Goal: Transaction & Acquisition: Obtain resource

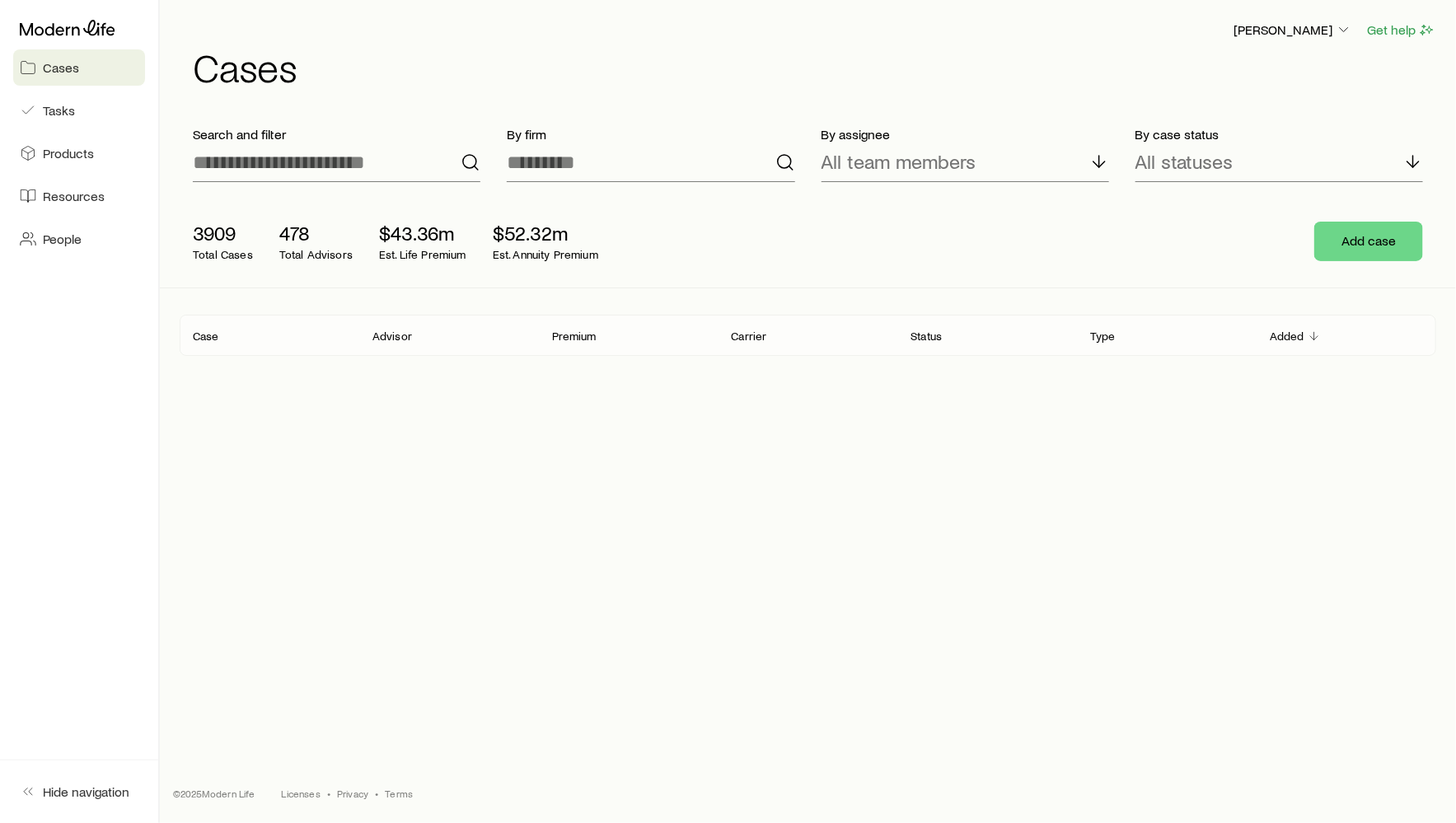
click at [1309, 39] on header "[PERSON_NAME] Get help Cases" at bounding box center [808, 53] width 1257 height 66
click at [1298, 26] on p "[PERSON_NAME]" at bounding box center [1293, 30] width 118 height 16
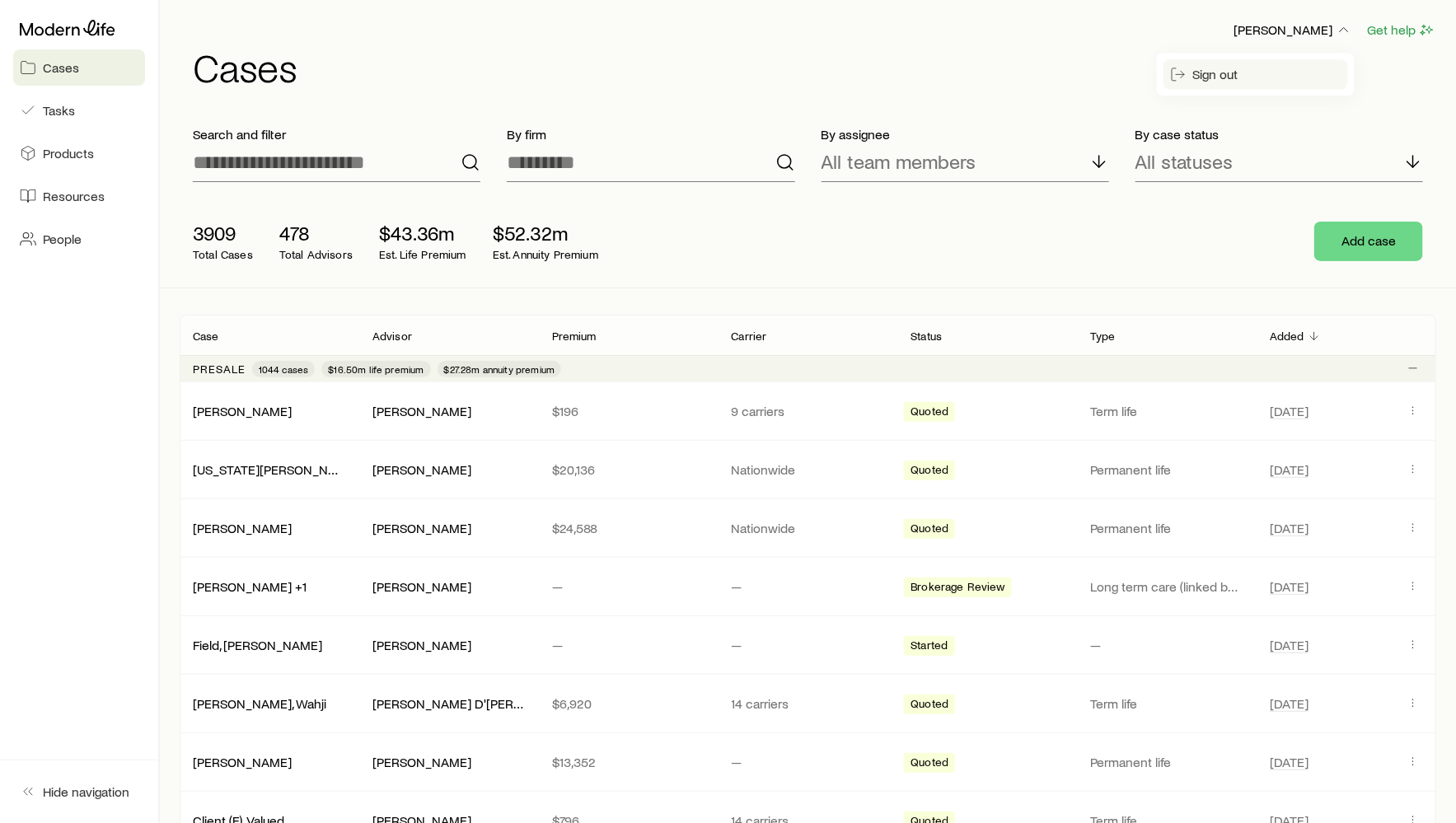
click at [1228, 78] on span "Sign out" at bounding box center [1216, 74] width 46 height 16
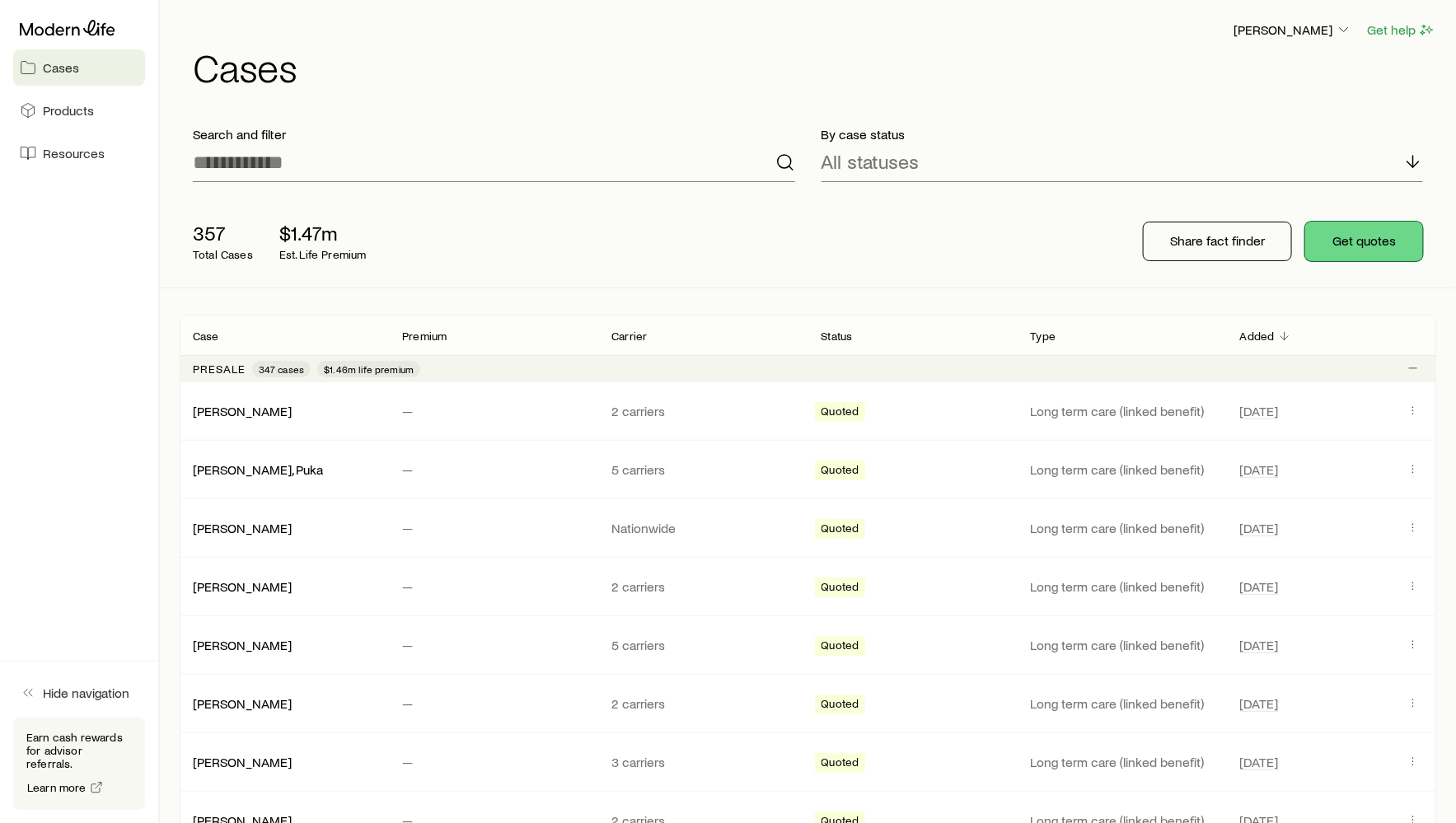
click at [1385, 243] on button "Get quotes" at bounding box center [1364, 241] width 117 height 39
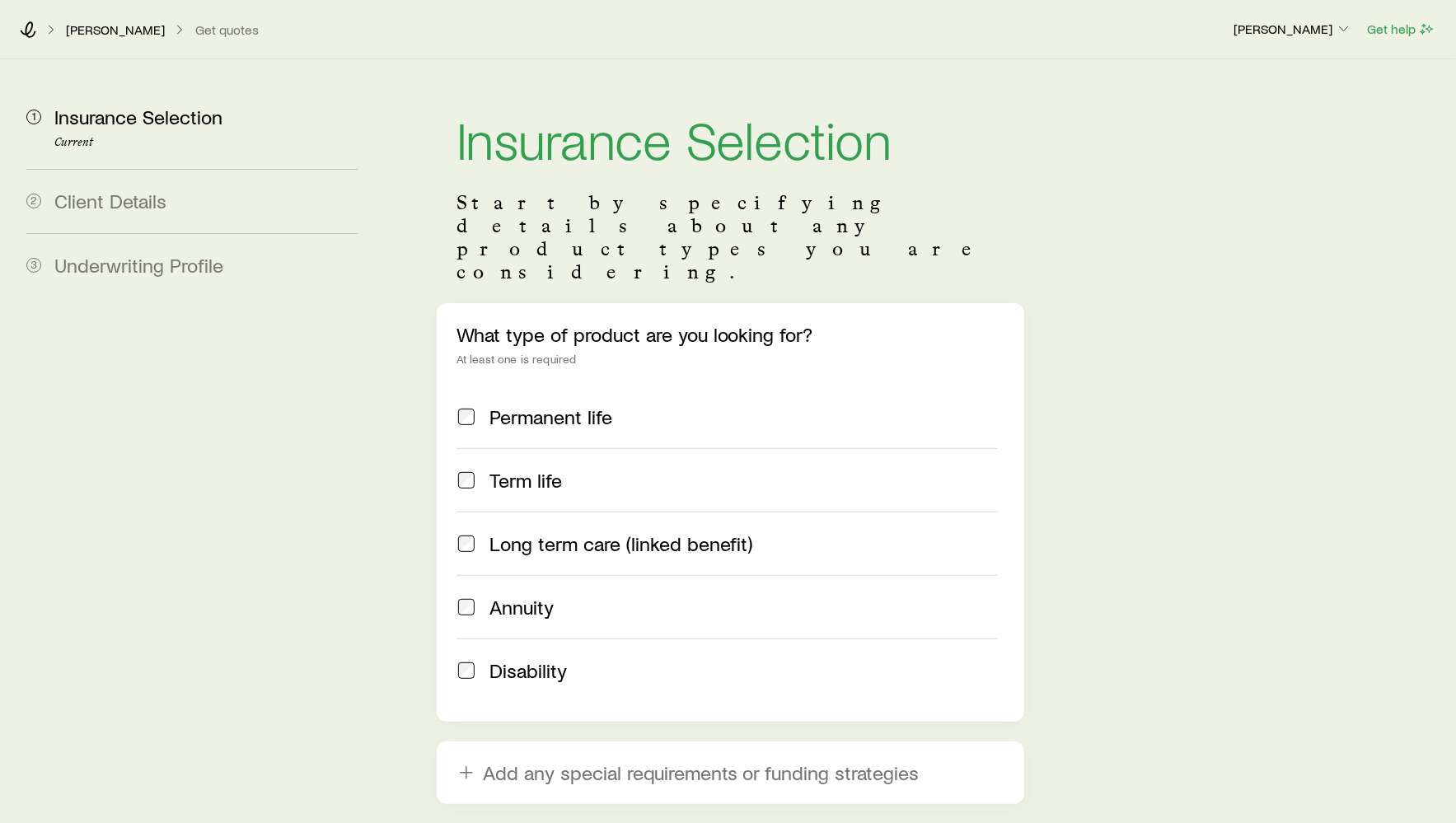
click at [577, 533] on span "Long term care (linked benefit)" at bounding box center [621, 544] width 264 height 23
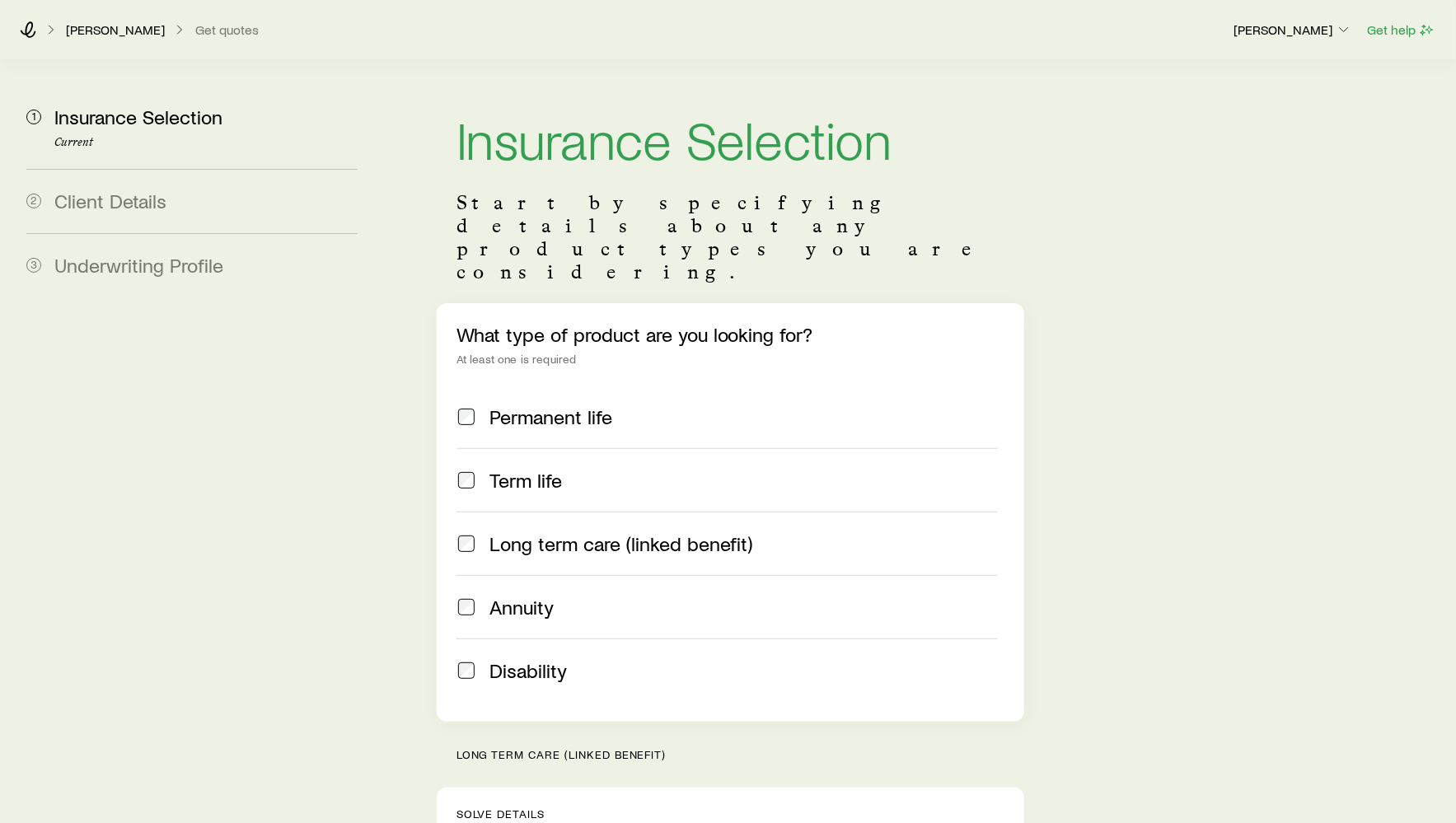
scroll to position [365, 0]
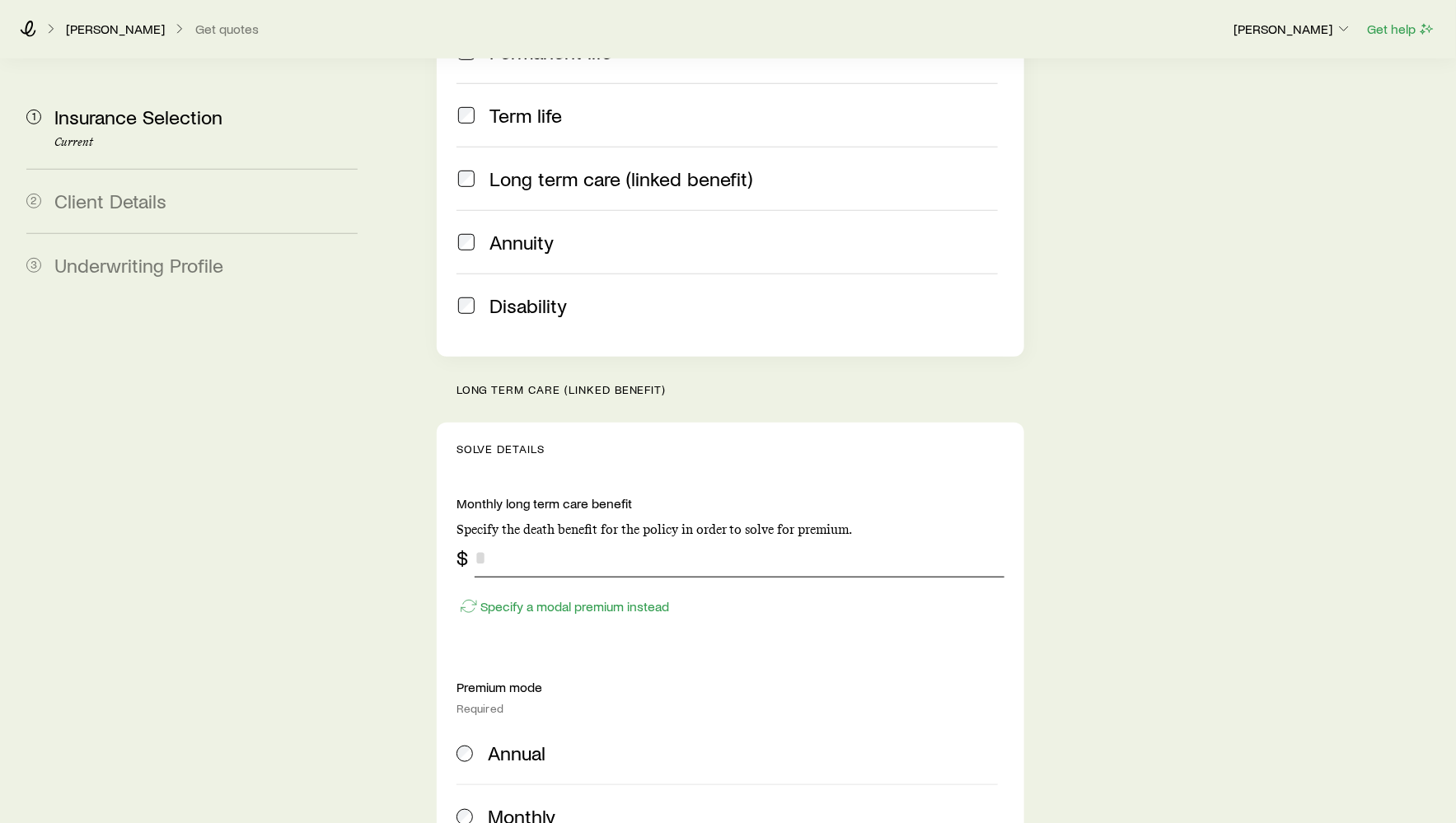
click at [576, 538] on input "tel" at bounding box center [739, 558] width 530 height 39
click at [564, 598] on p "Specify a modal premium instead" at bounding box center [575, 606] width 188 height 16
click at [576, 538] on input "tel" at bounding box center [739, 558] width 530 height 39
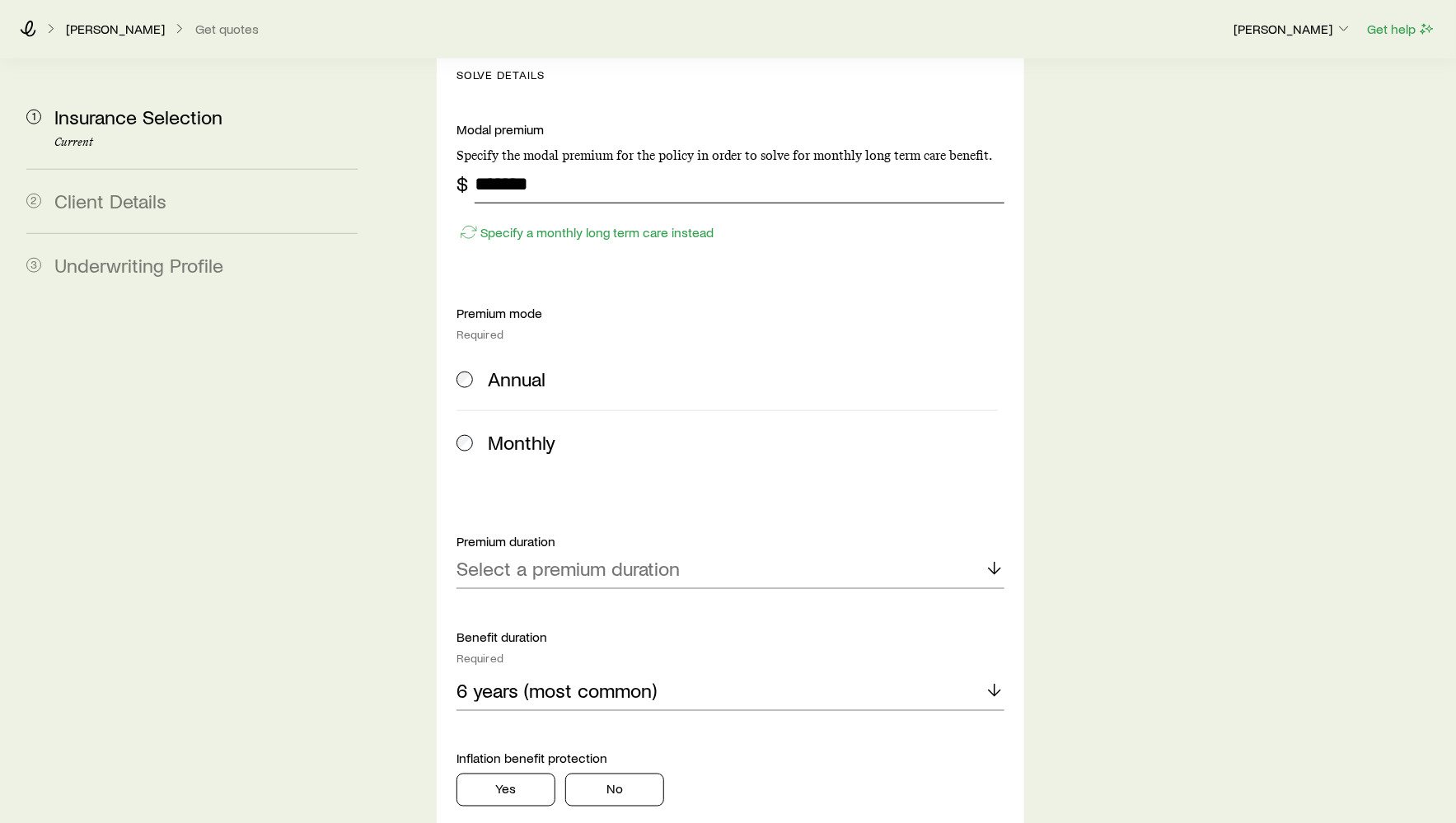
type input "*******"
click at [511, 368] on span "Annual" at bounding box center [516, 379] width 57 height 23
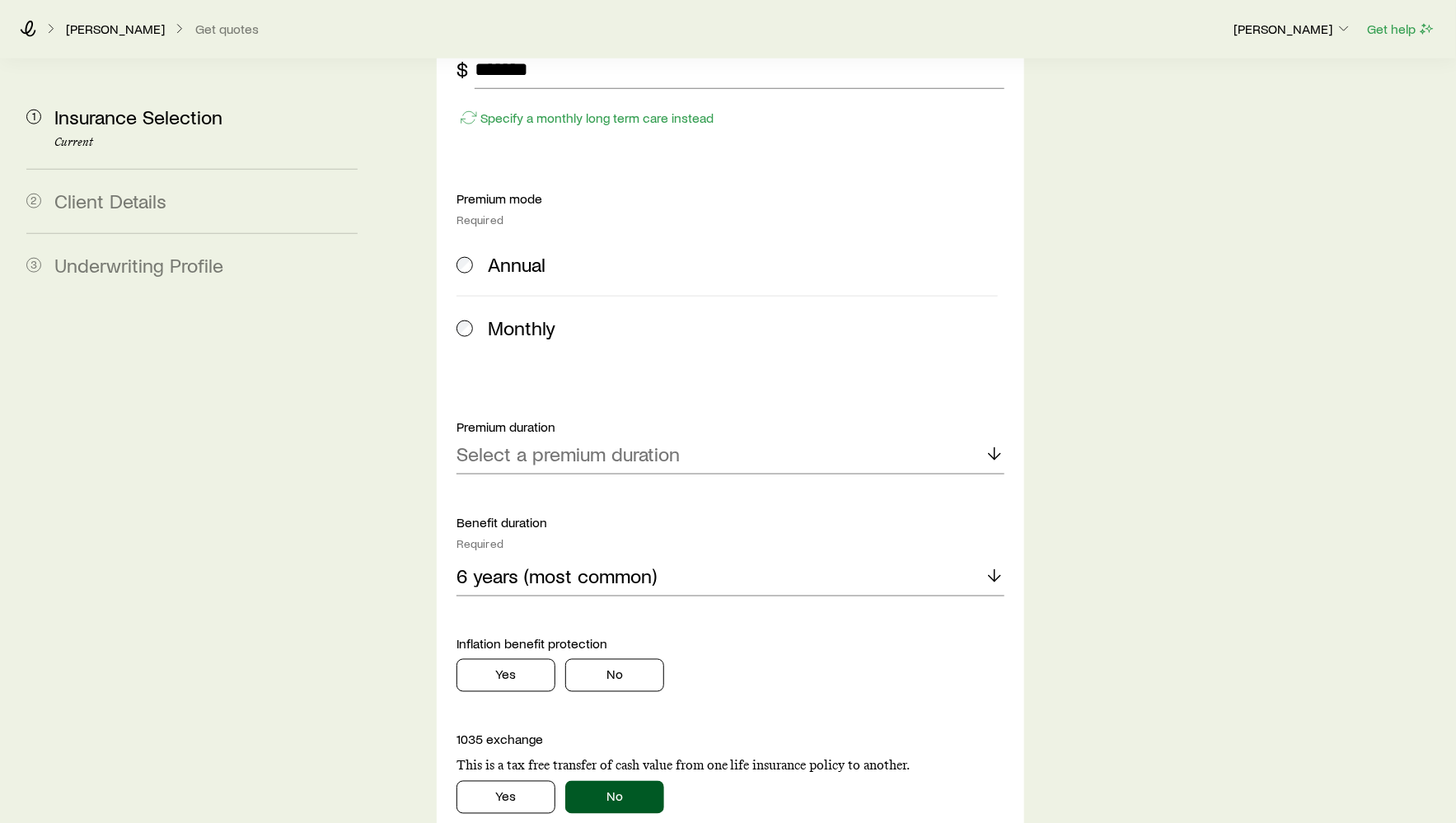
scroll to position [932, 0]
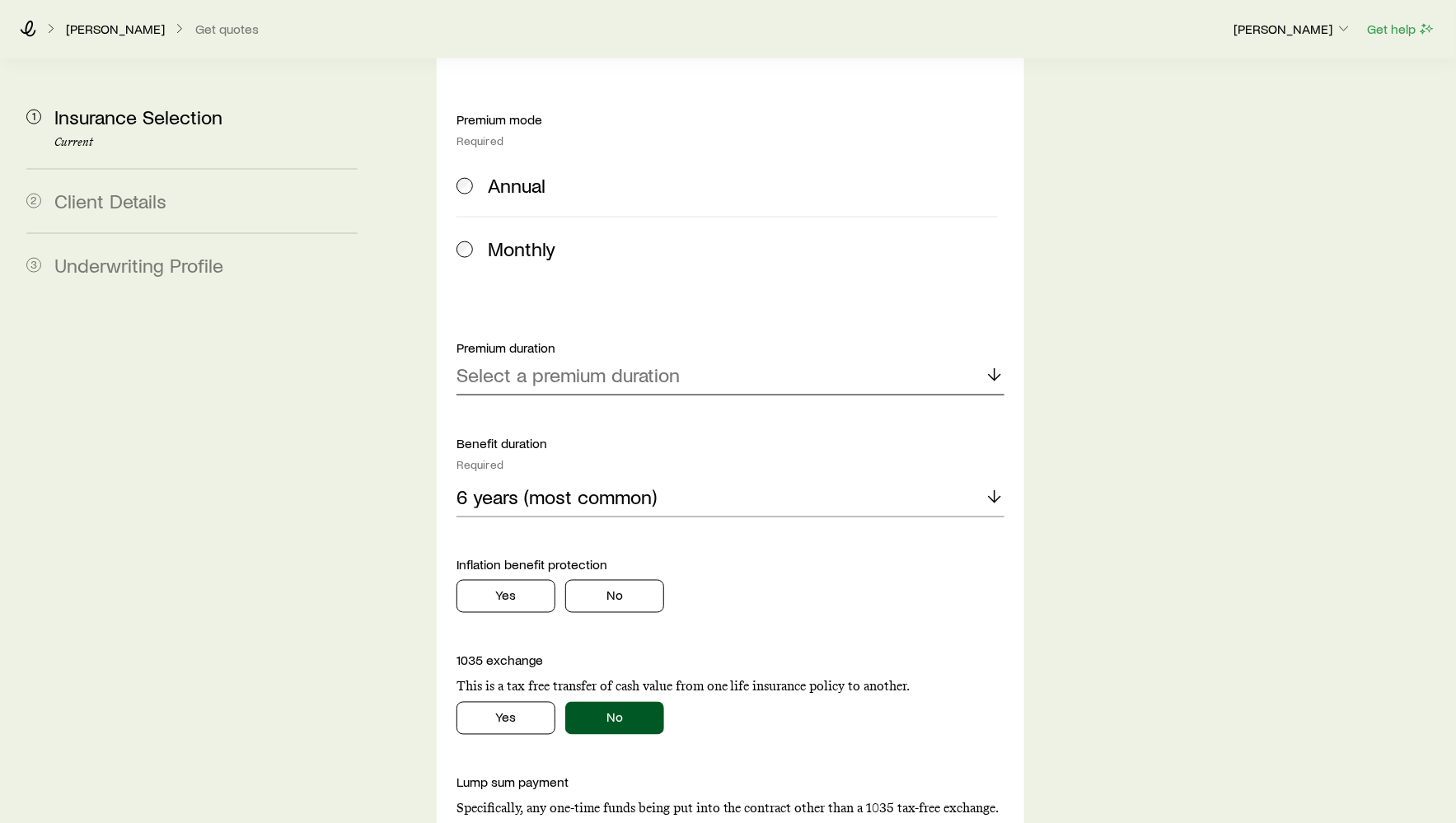
click at [599, 363] on p "Select a premium duration" at bounding box center [568, 375] width 223 height 23
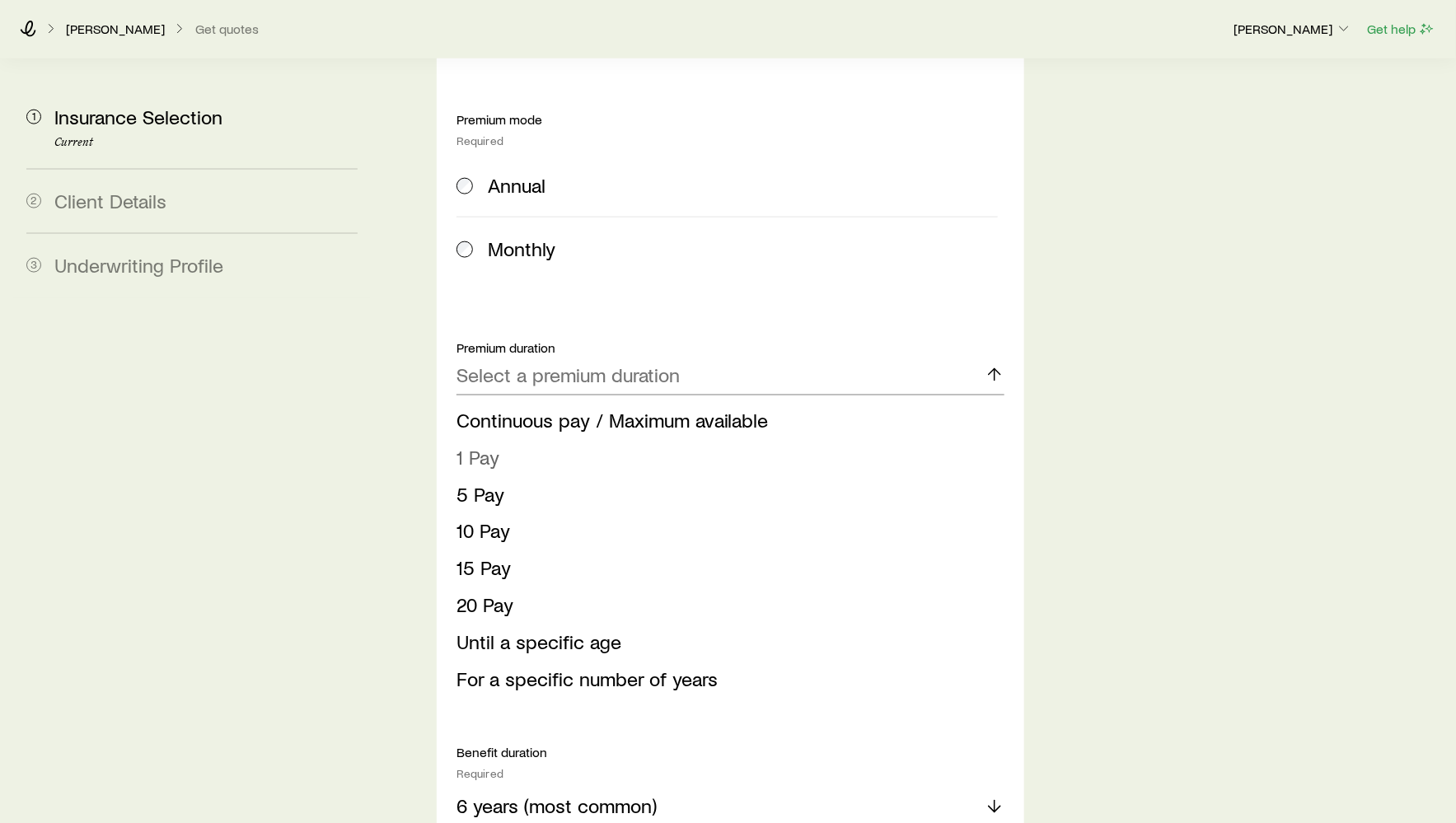
click at [580, 439] on li "1 Pay" at bounding box center [725, 457] width 538 height 37
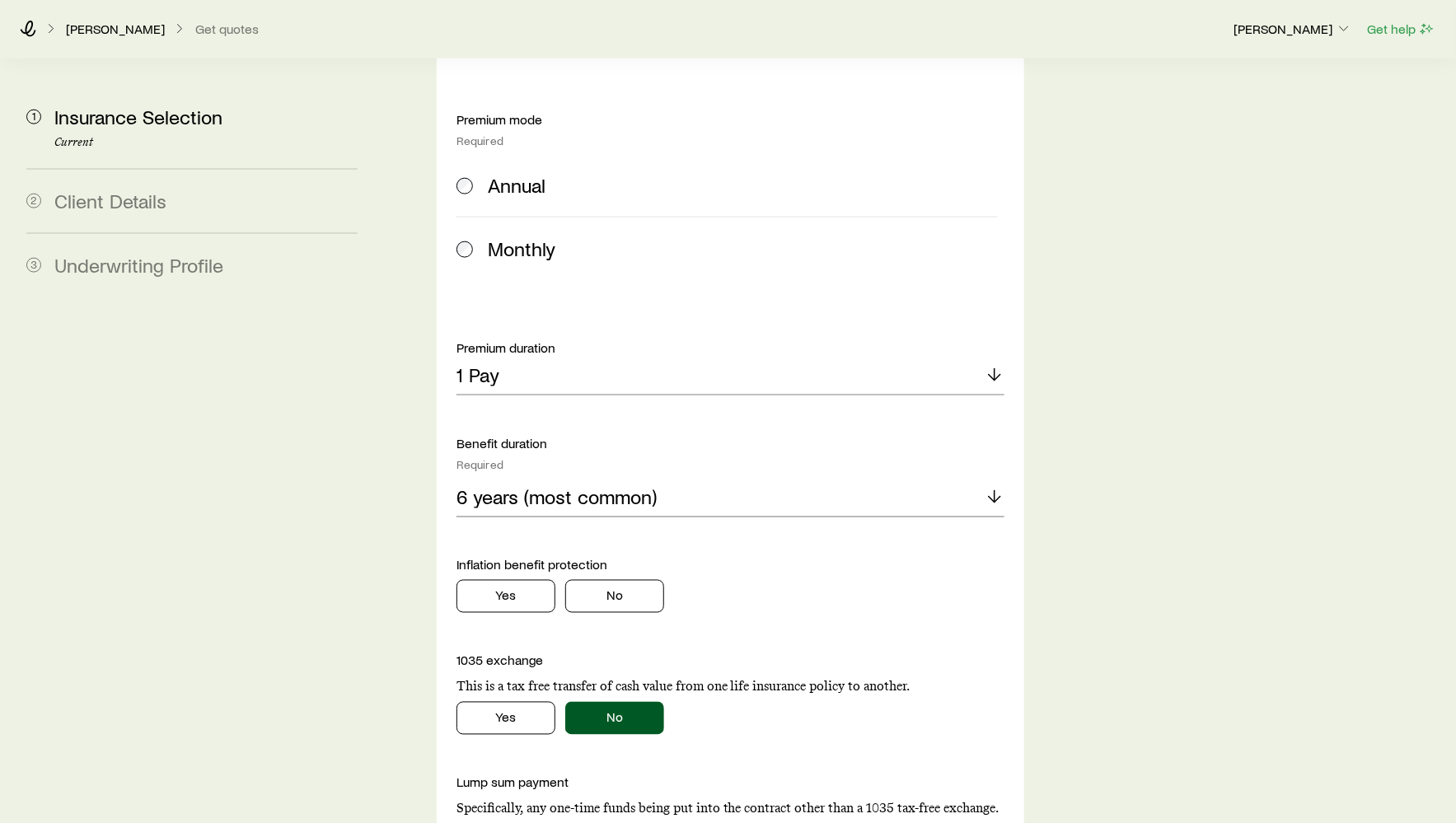
scroll to position [1175, 0]
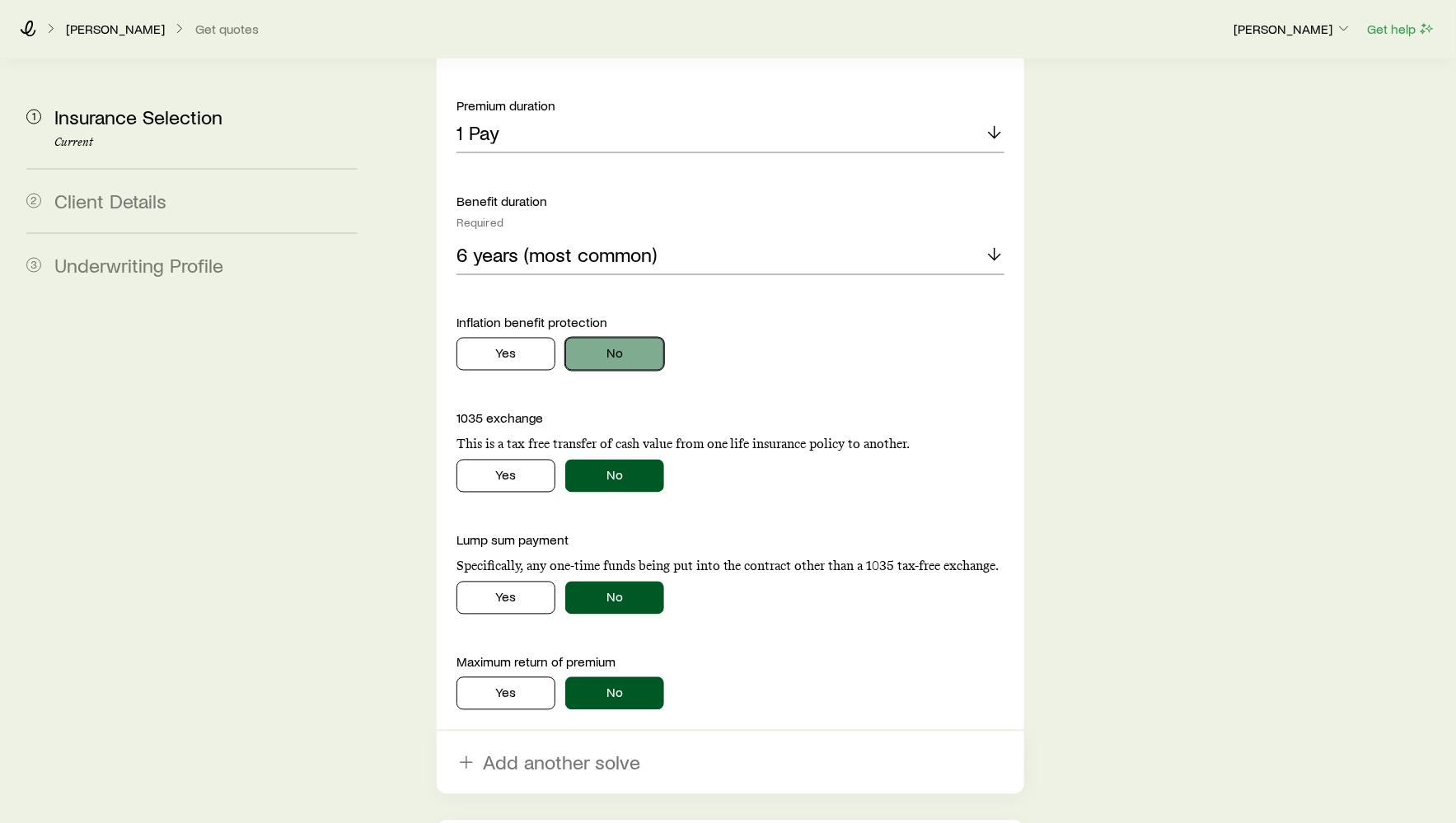
click at [588, 338] on button "No" at bounding box center [615, 354] width 99 height 33
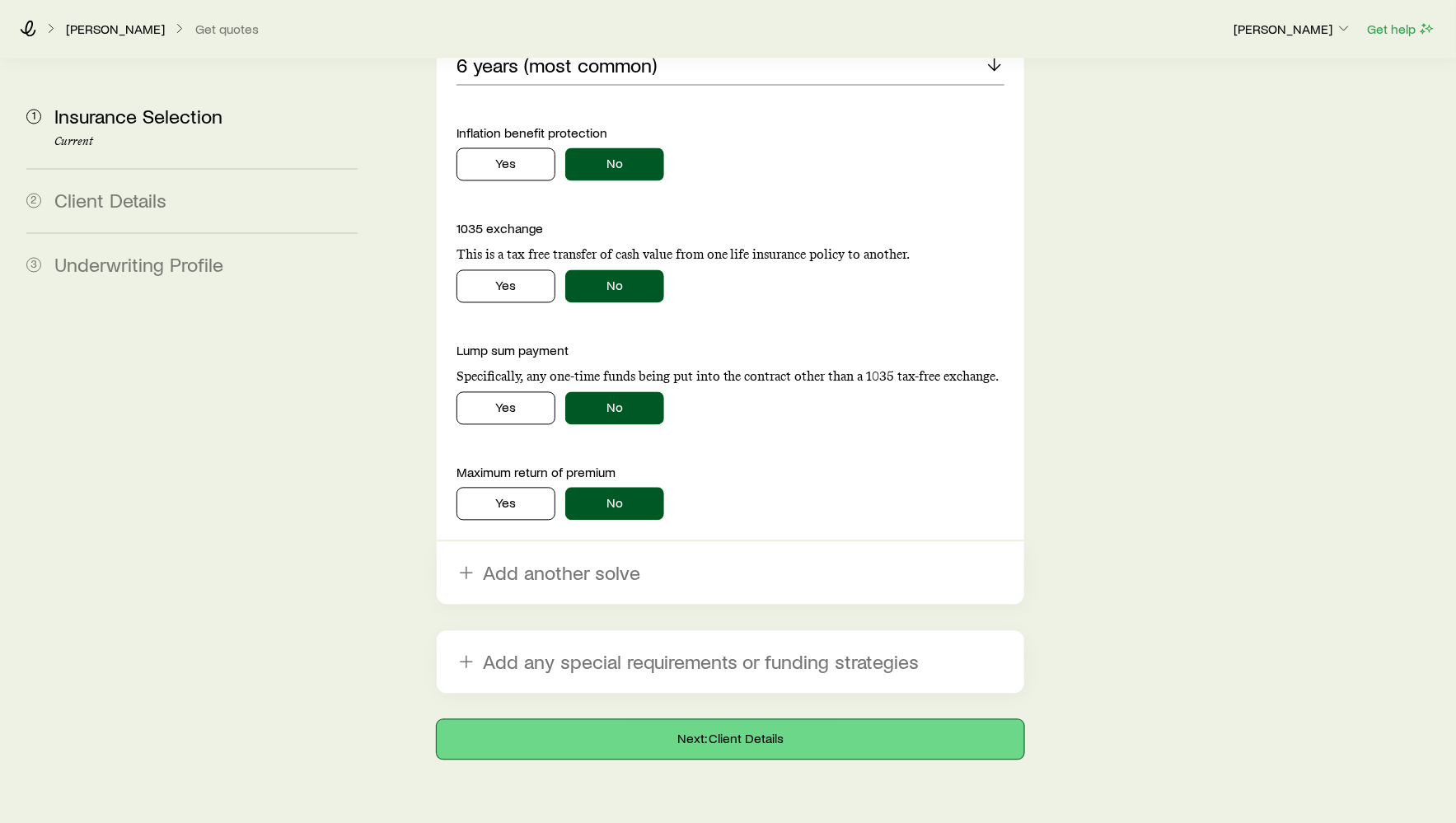
click at [690, 720] on button "Next: Client Details" at bounding box center [730, 740] width 587 height 39
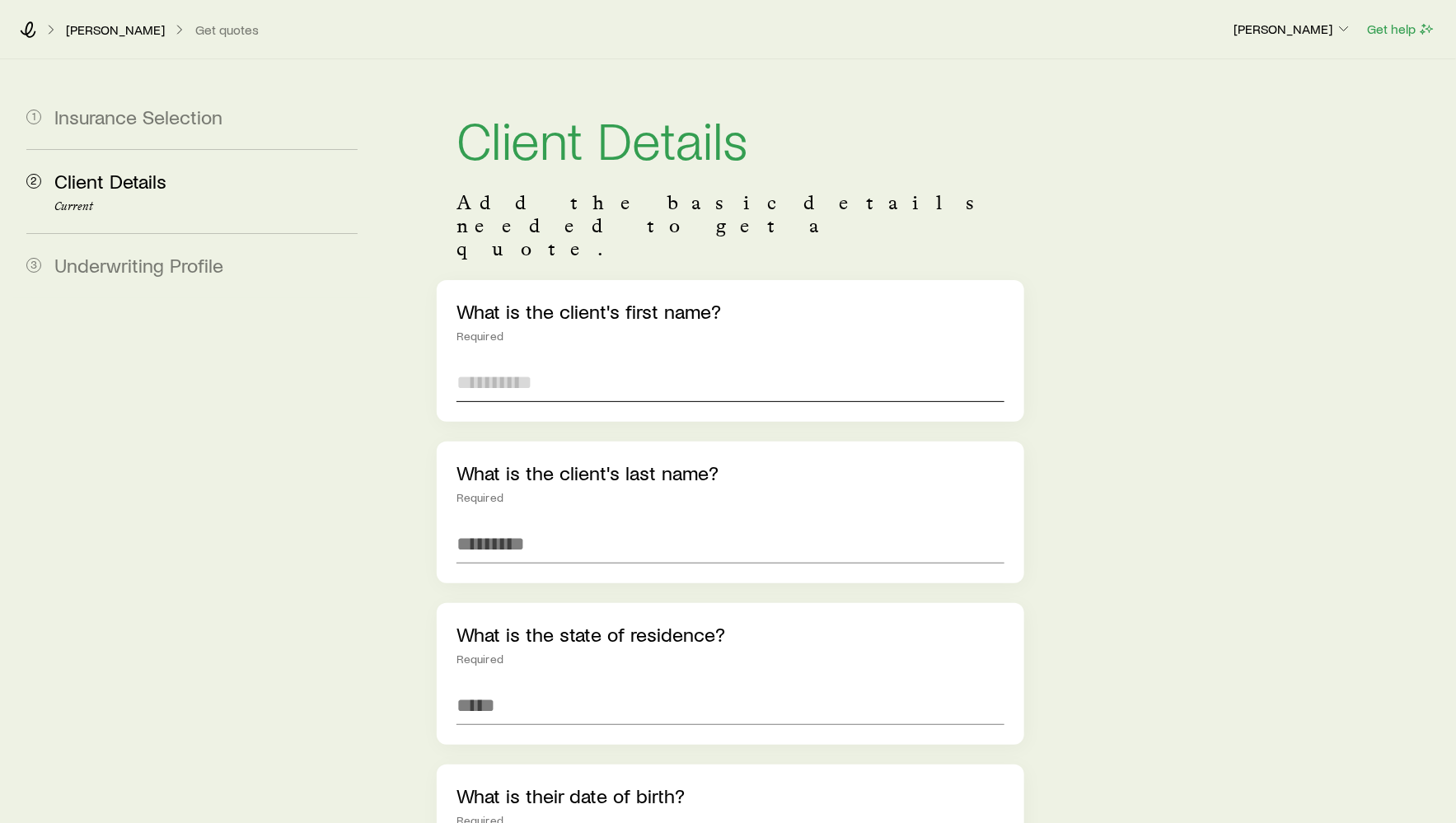
click at [587, 362] on input "text" at bounding box center [730, 382] width 548 height 39
type input "****"
type input "******"
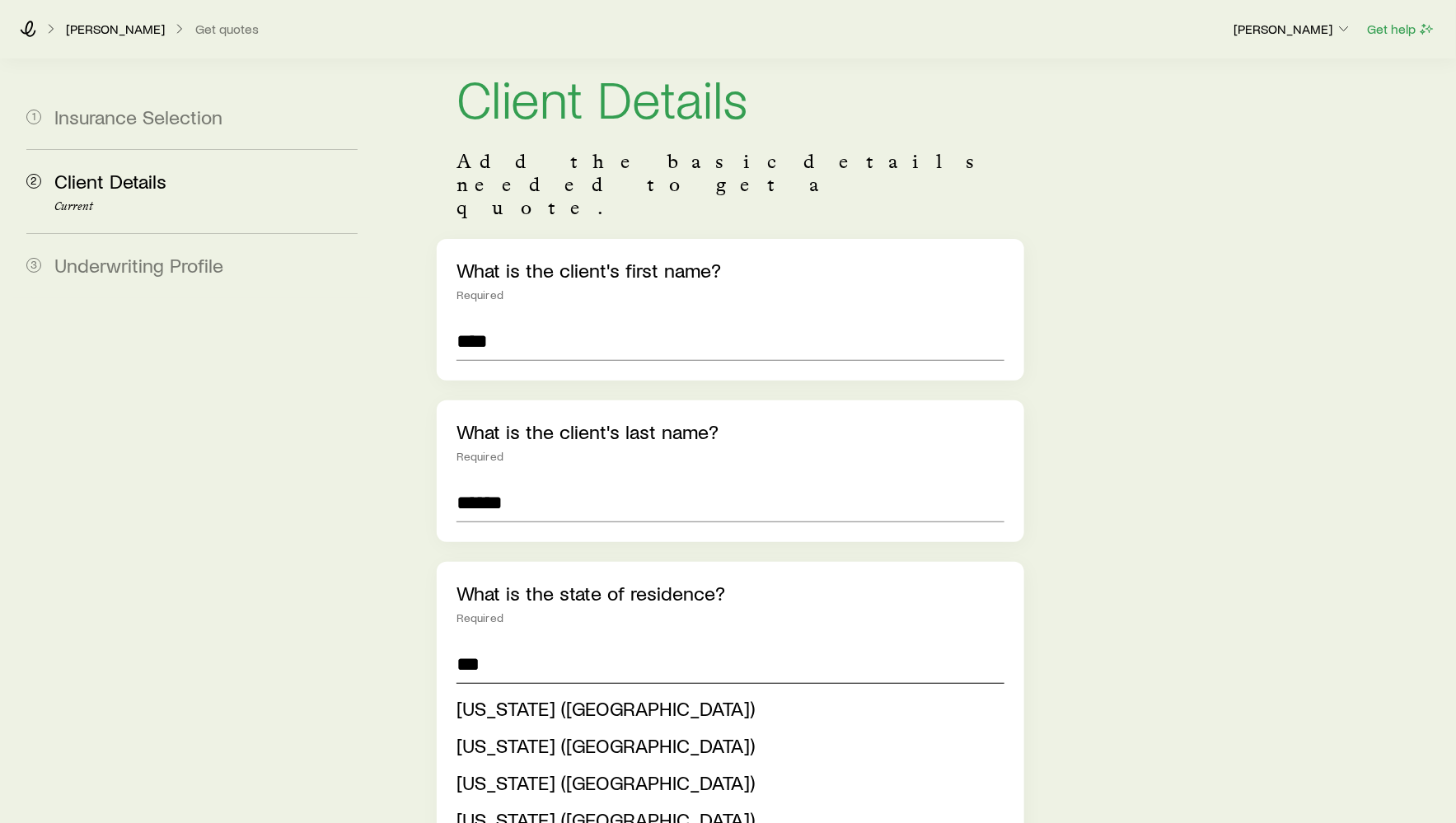
scroll to position [71, 0]
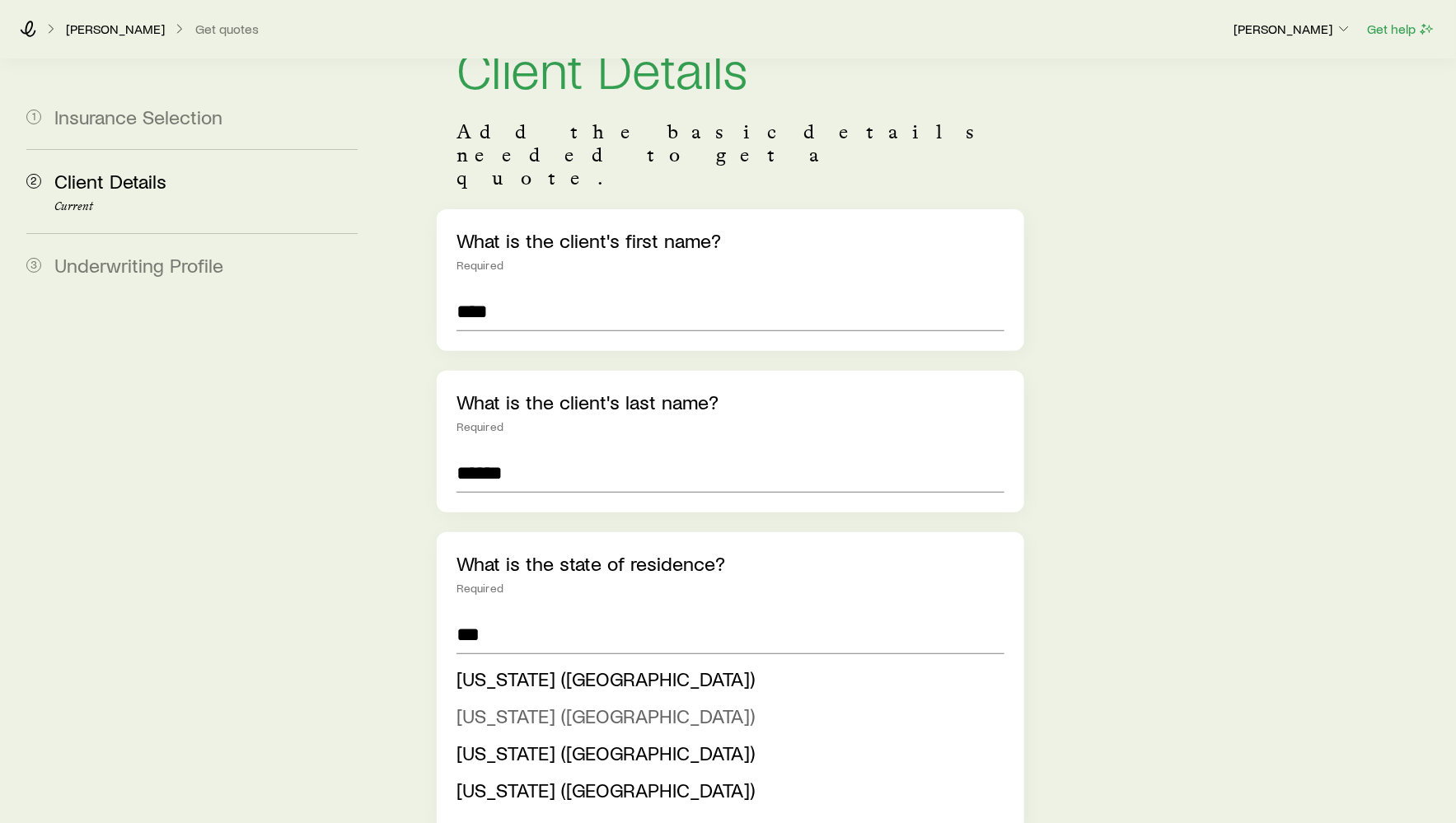
click at [498, 704] on span "New Jersey (NJ)" at bounding box center [606, 715] width 299 height 24
type input "**********"
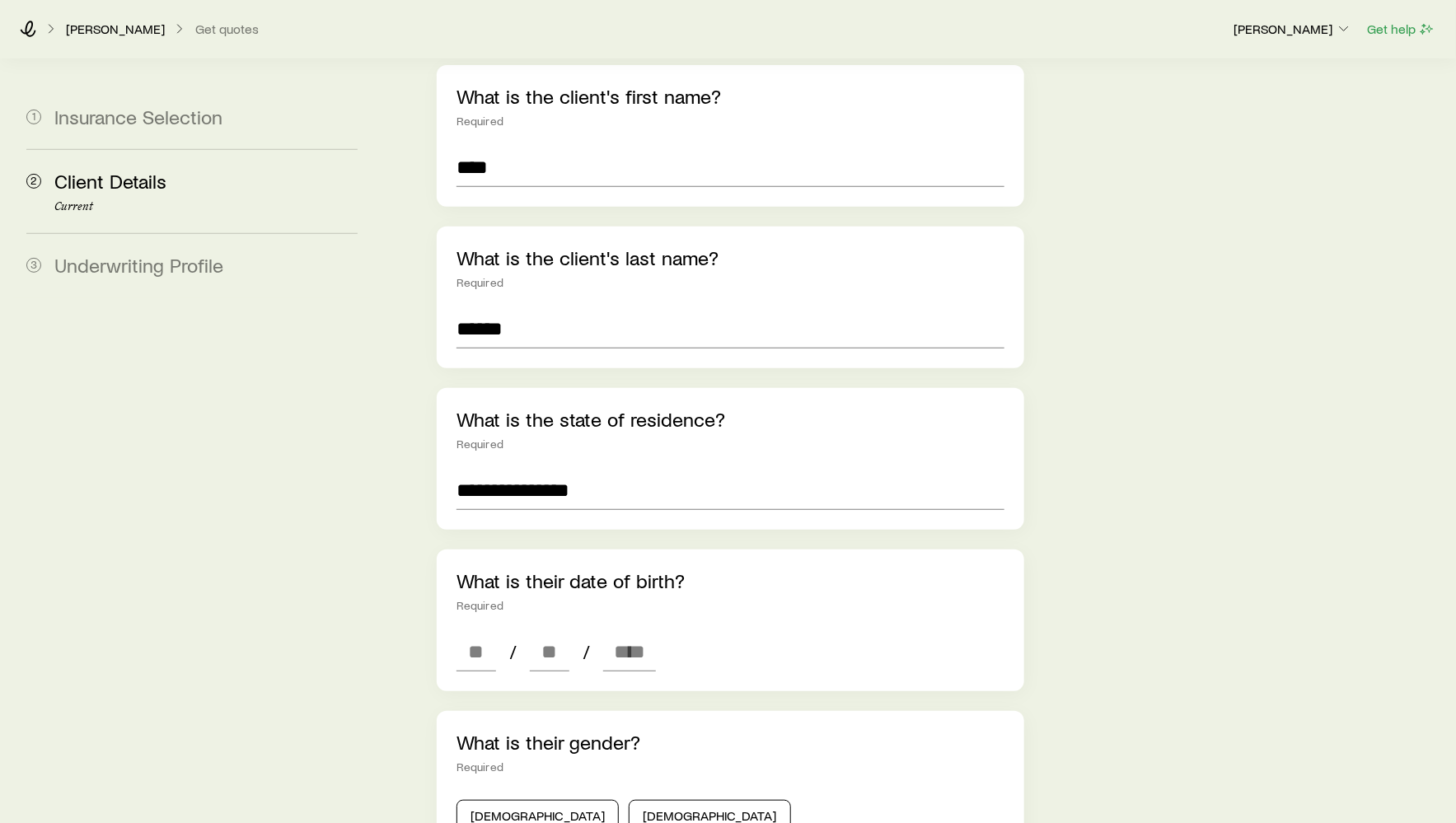
scroll to position [334, 0]
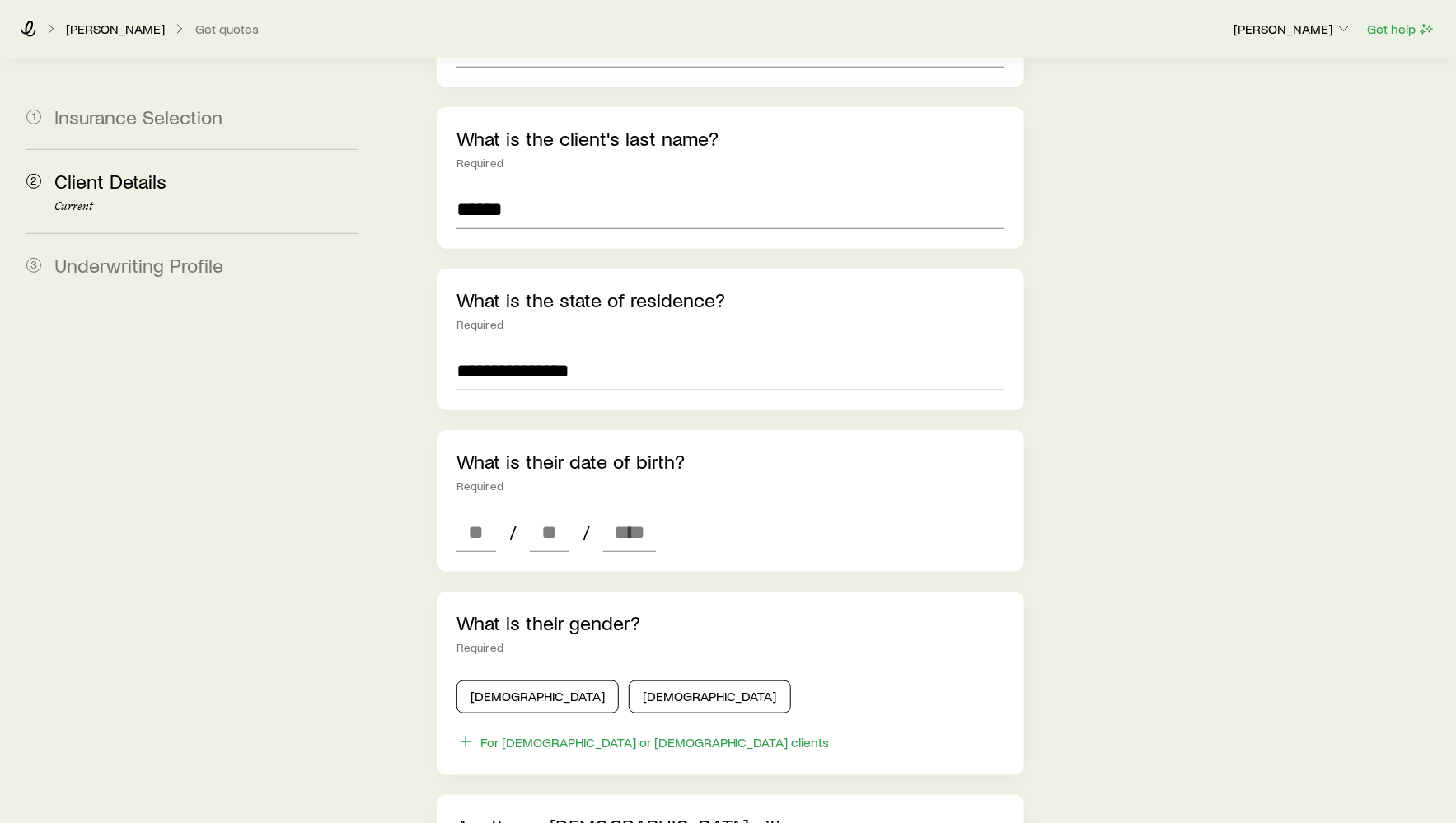
click at [470, 509] on div "What is their date of birth? Required / /" at bounding box center [730, 501] width 587 height 142
click at [470, 513] on input at bounding box center [476, 533] width 39 height 39
type input "**"
type input "****"
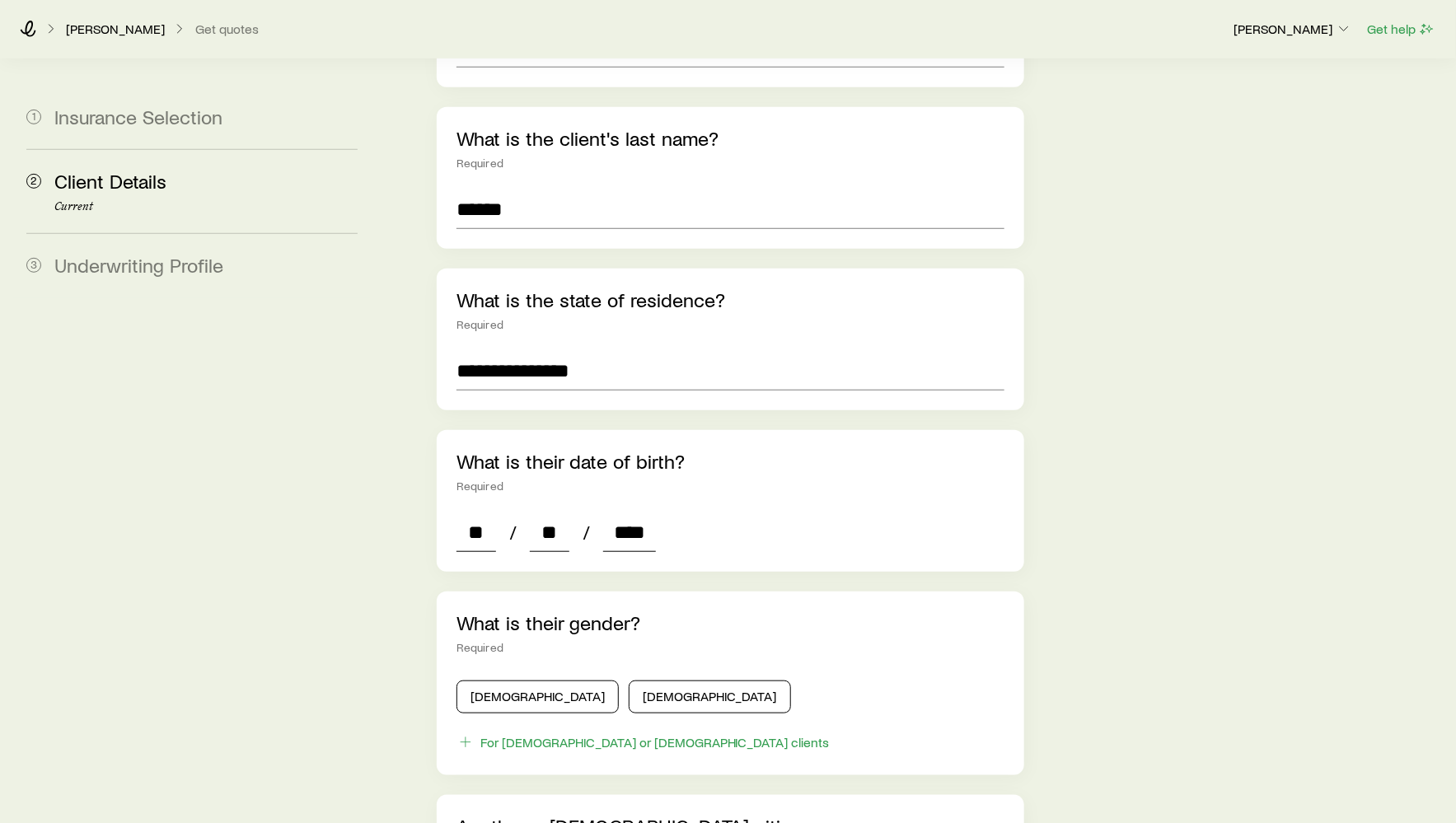
type input "*"
type input "****"
click at [525, 680] on button "Male" at bounding box center [537, 697] width 162 height 33
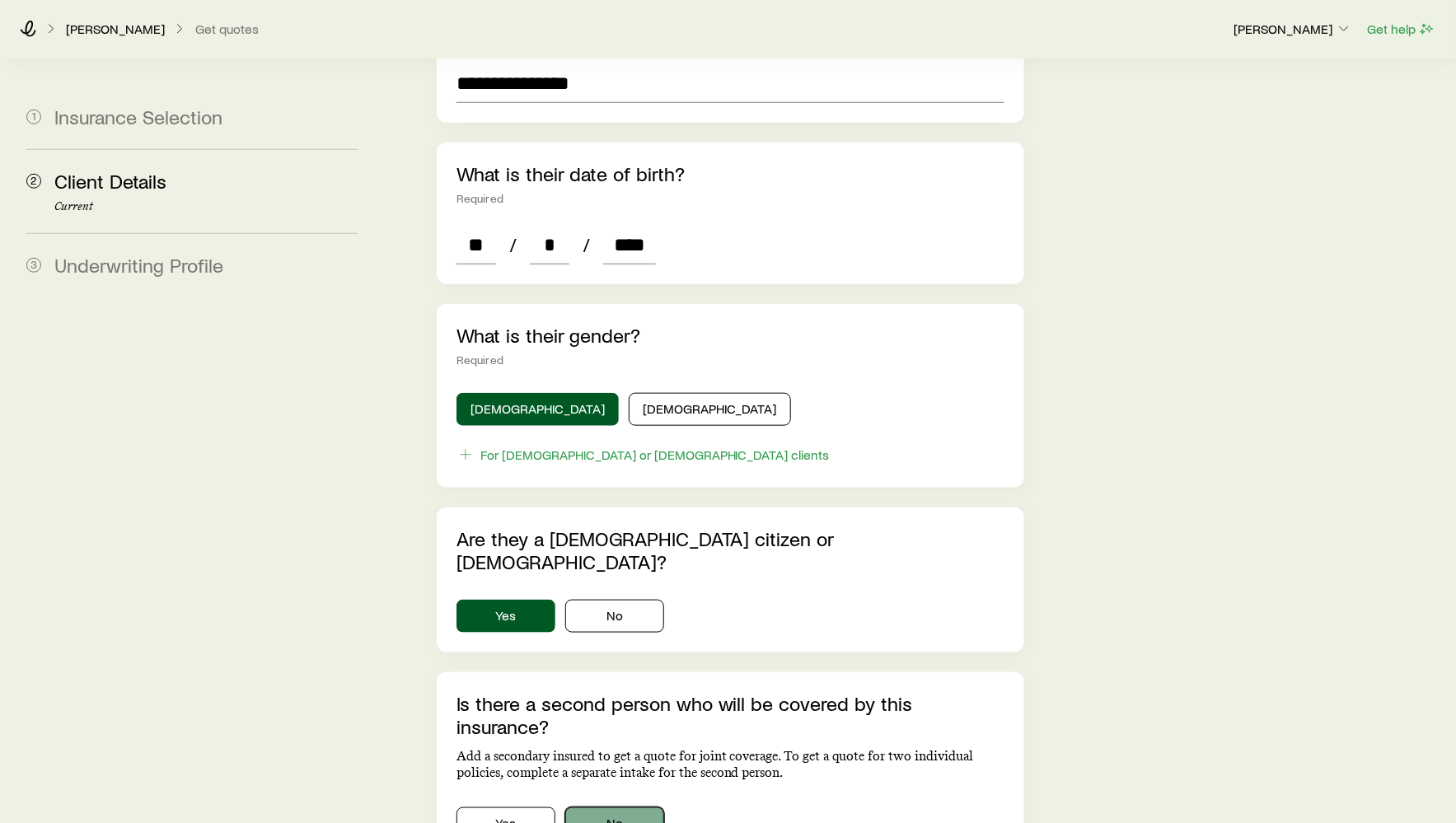
click at [657, 808] on button "No" at bounding box center [615, 824] width 99 height 33
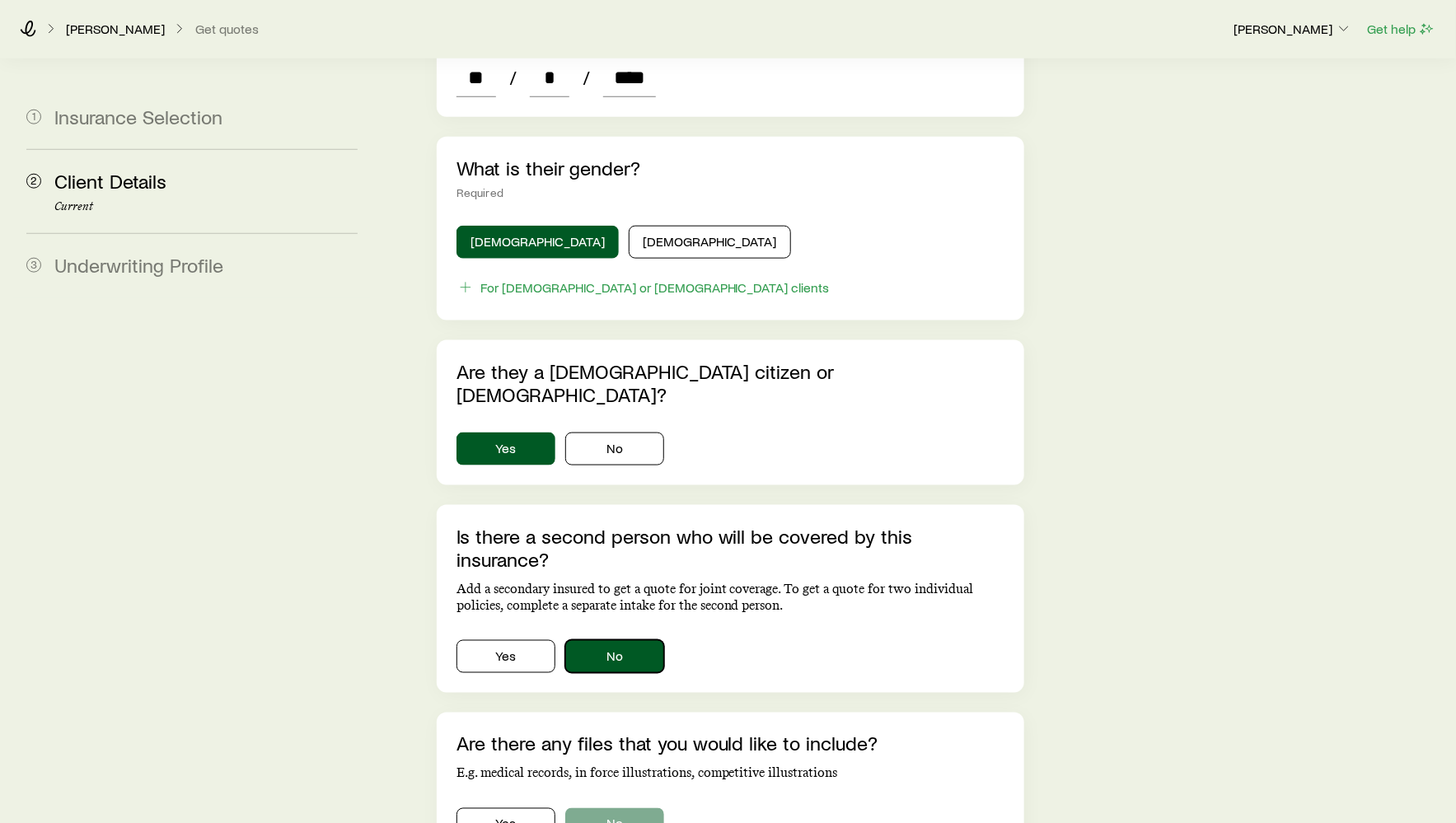
scroll to position [873, 0]
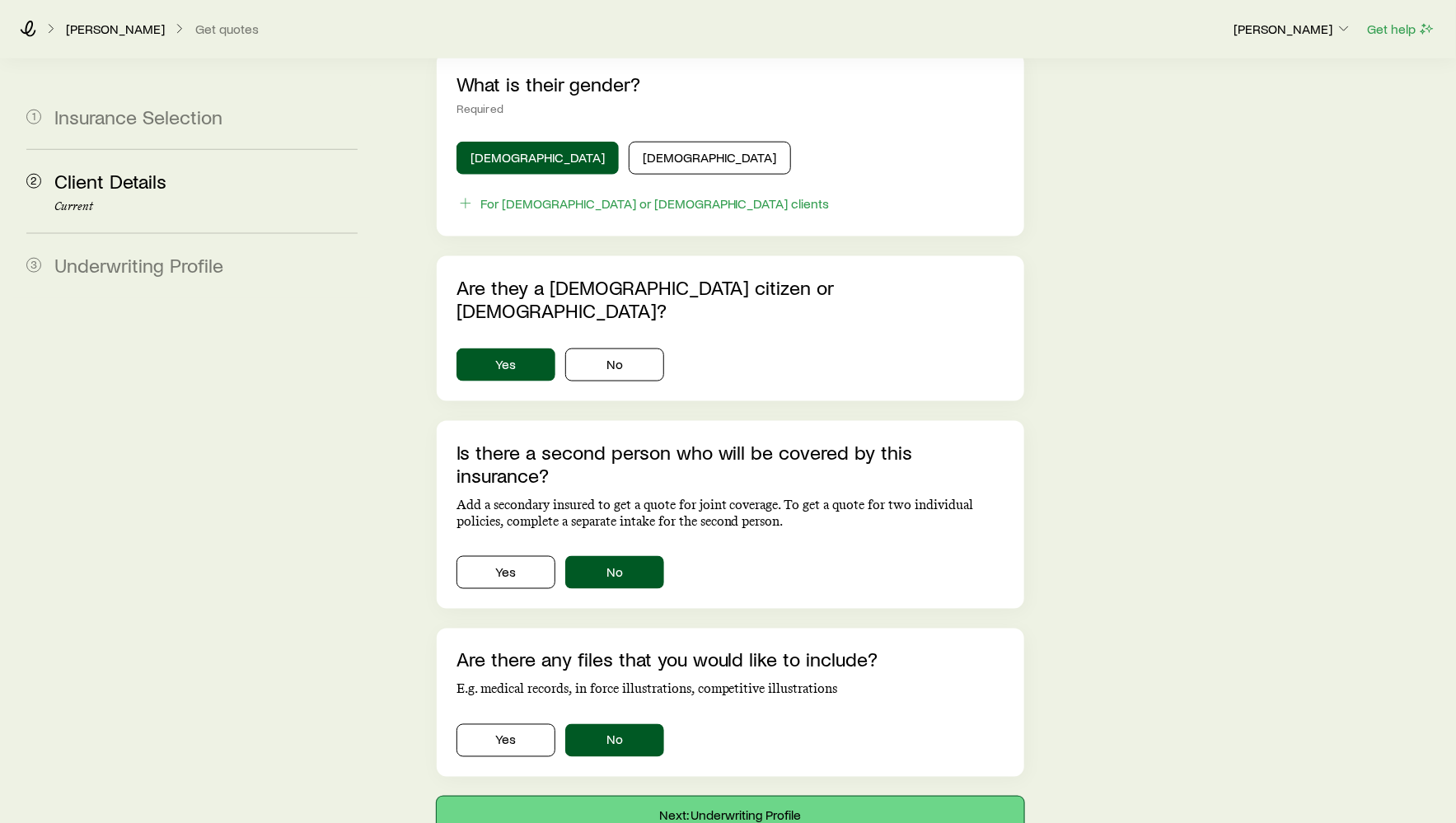
click at [660, 797] on button "Next: Underwriting Profile" at bounding box center [730, 817] width 587 height 39
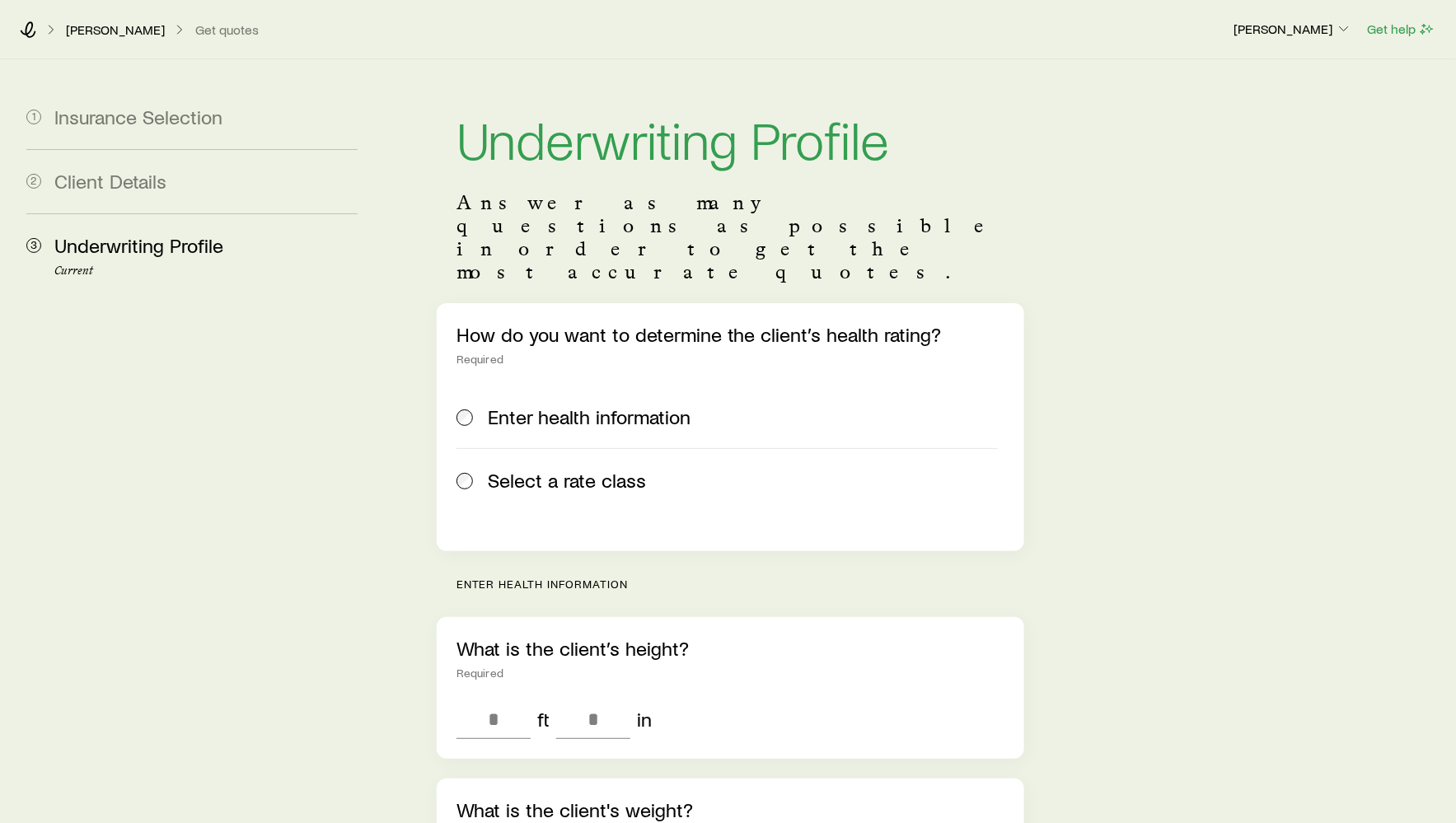
click at [541, 469] on span "Select a rate class" at bounding box center [567, 481] width 158 height 23
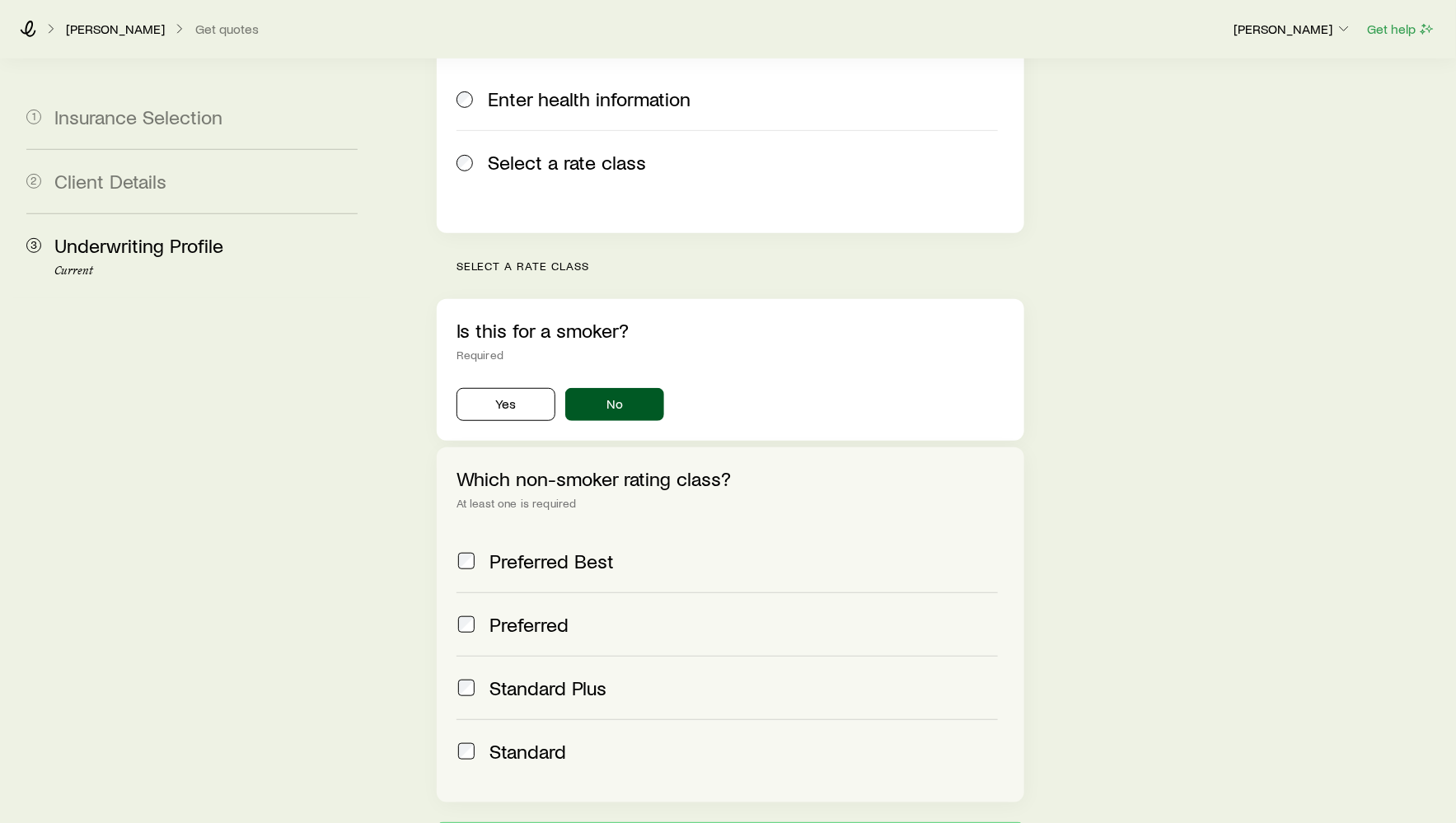
scroll to position [405, 0]
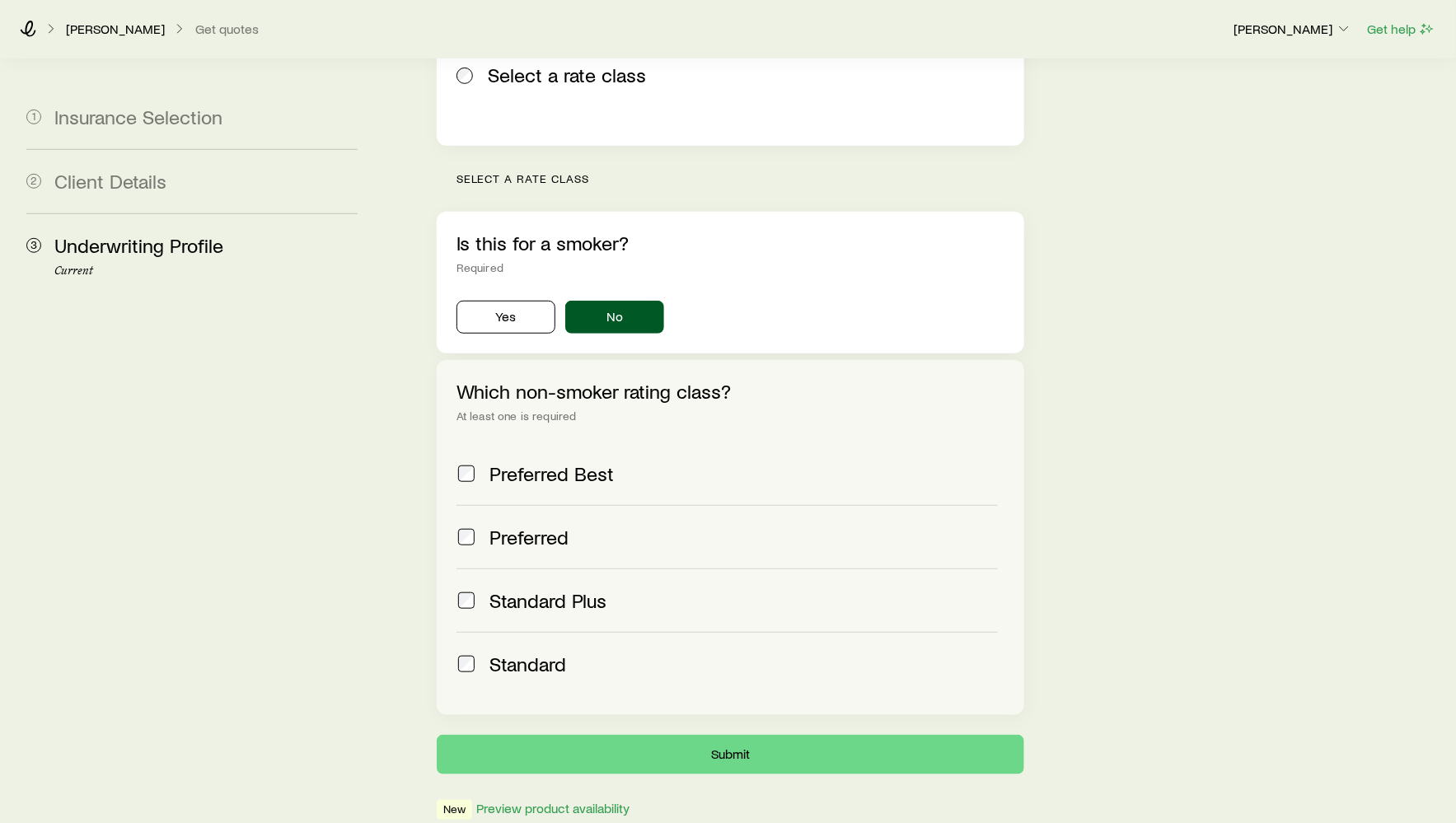
click at [591, 632] on label "Standard" at bounding box center [727, 663] width 542 height 64
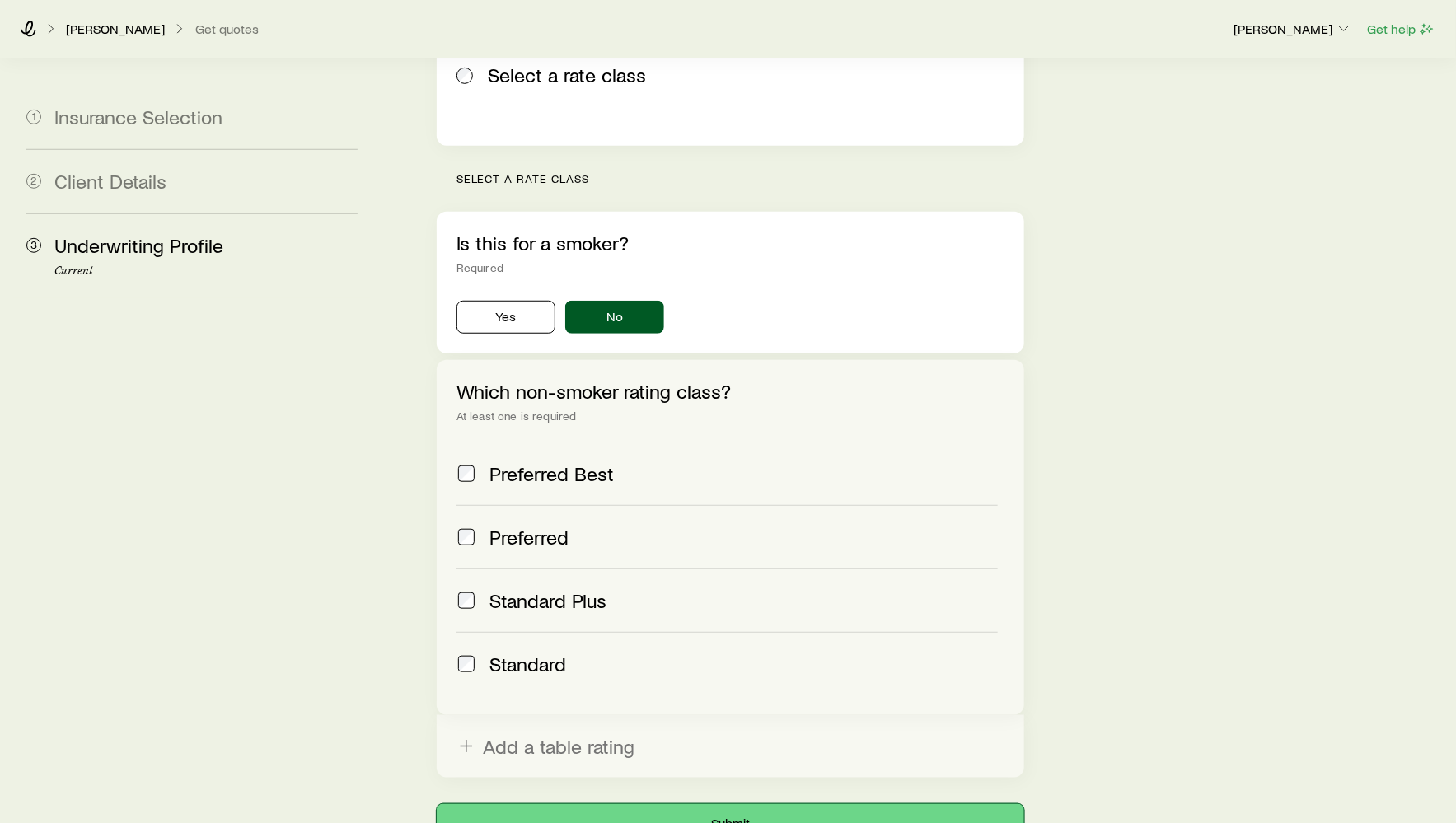
click at [729, 804] on button "Submit" at bounding box center [730, 824] width 587 height 39
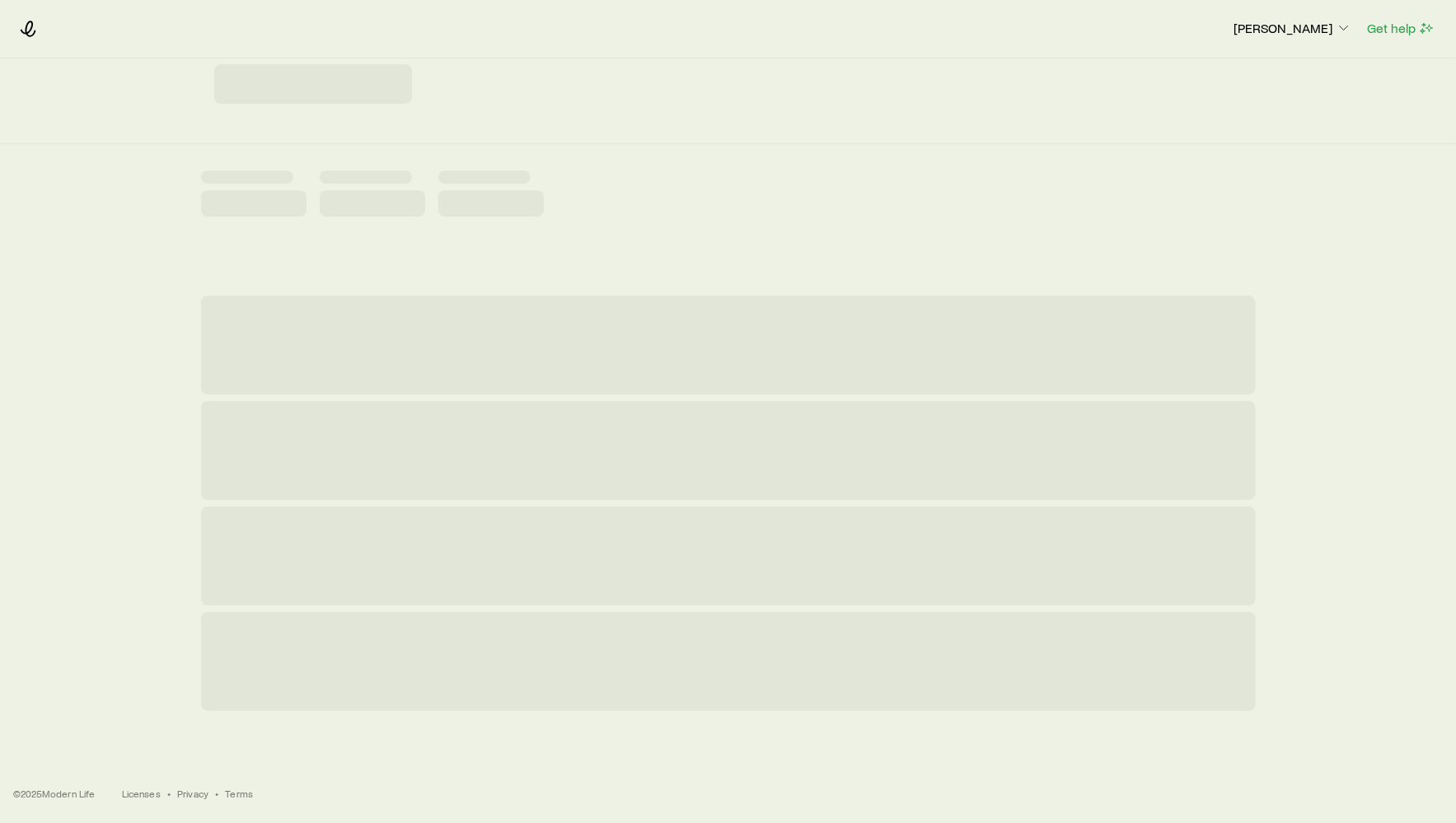
scroll to position [0, 0]
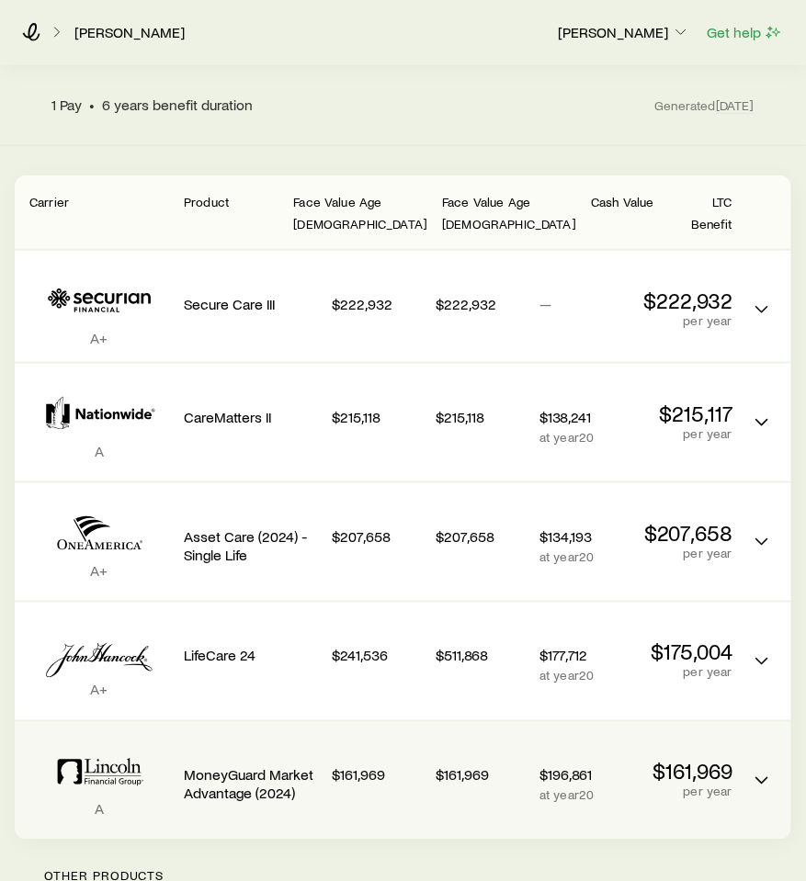
scroll to position [193, 0]
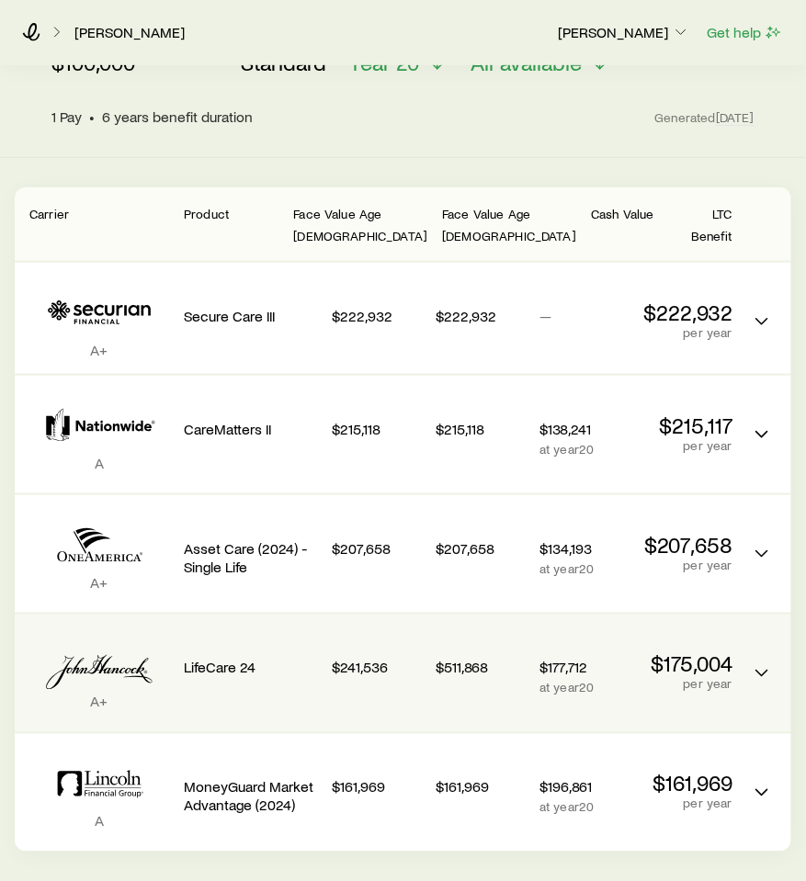
click at [320, 682] on div "A+ LifeCare 24 $241,536 $511,868 $177,712 at year 20 $175,004 per year" at bounding box center [403, 674] width 777 height 118
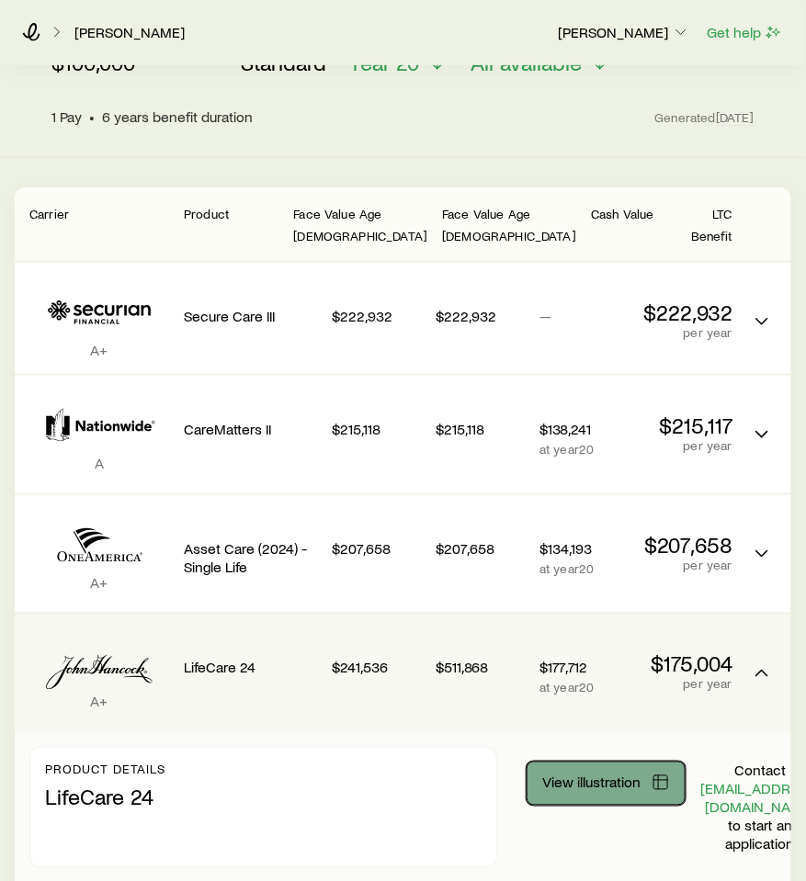
click at [619, 784] on span "View illustration" at bounding box center [591, 783] width 98 height 15
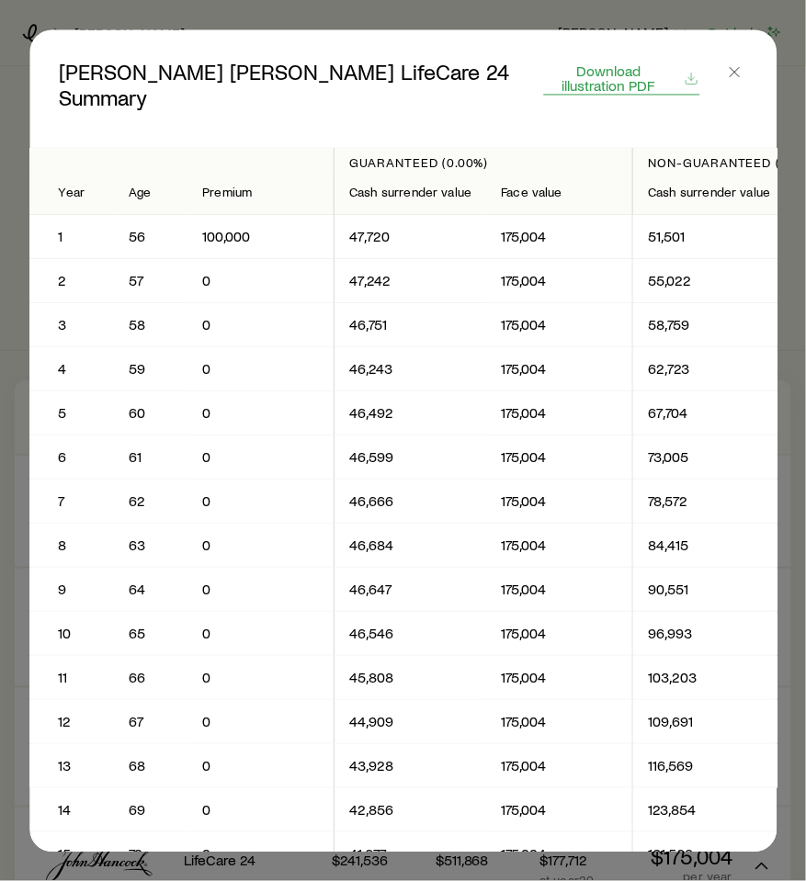
click at [603, 68] on span "Download illustration PDF" at bounding box center [608, 77] width 129 height 29
click at [737, 71] on icon "button" at bounding box center [734, 72] width 18 height 18
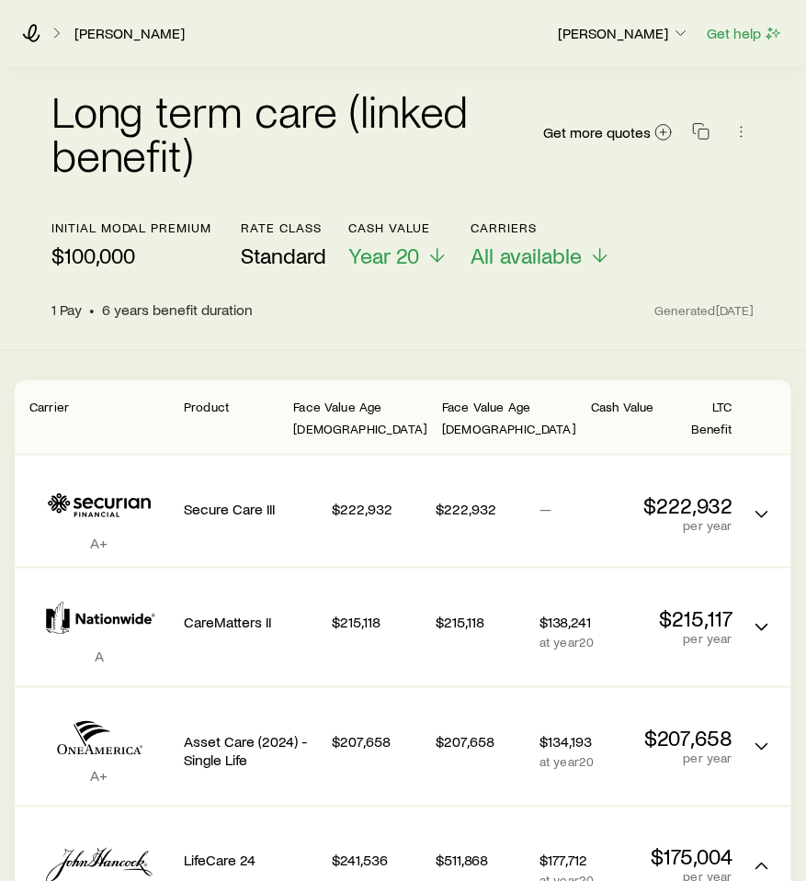
scroll to position [193, 0]
